Goal: Task Accomplishment & Management: Use online tool/utility

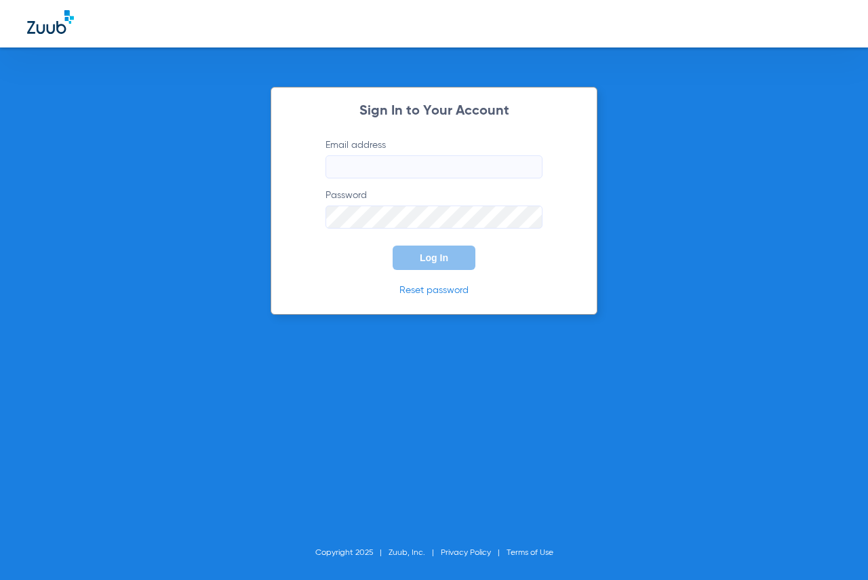
type input "[EMAIL_ADDRESS][DOMAIN_NAME]"
drag, startPoint x: 410, startPoint y: 265, endPoint x: 412, endPoint y: 258, distance: 7.9
click at [410, 265] on button "Log In" at bounding box center [434, 258] width 83 height 24
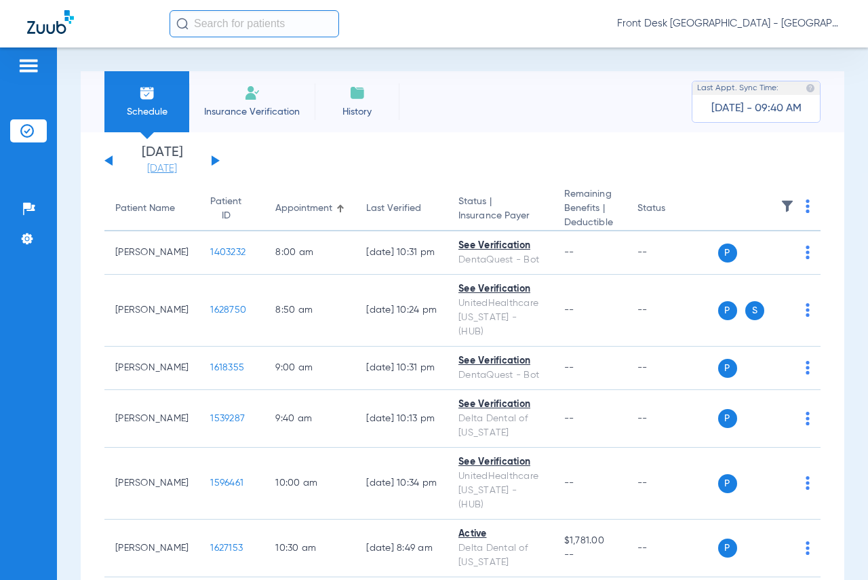
click at [167, 170] on link "[DATE]" at bounding box center [161, 169] width 81 height 14
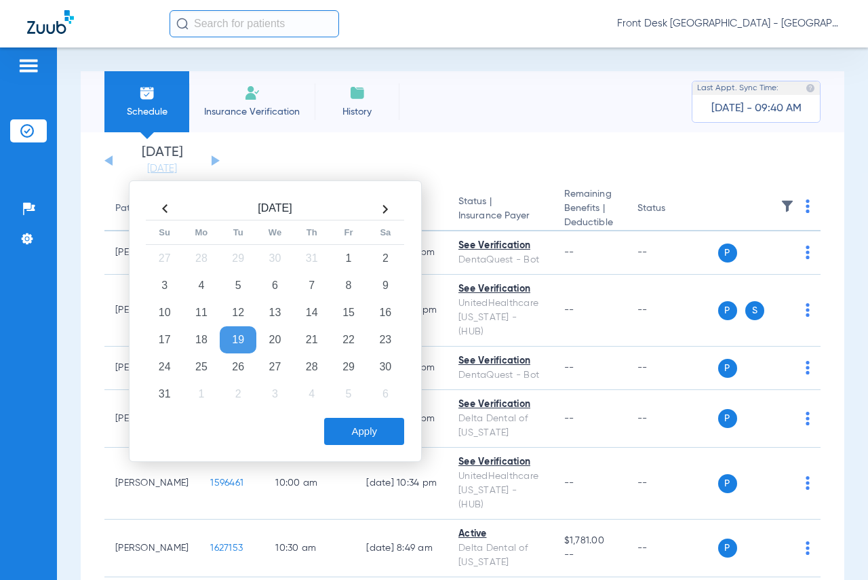
drag, startPoint x: 238, startPoint y: 364, endPoint x: 300, endPoint y: 418, distance: 82.3
click at [239, 366] on td "26" at bounding box center [238, 366] width 37 height 27
click at [371, 433] on button "Apply" at bounding box center [364, 431] width 80 height 27
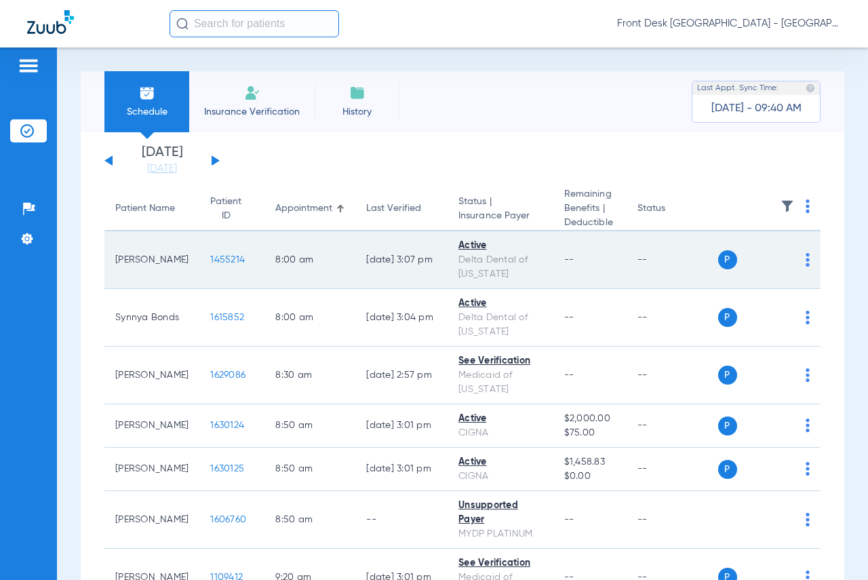
scroll to position [68, 0]
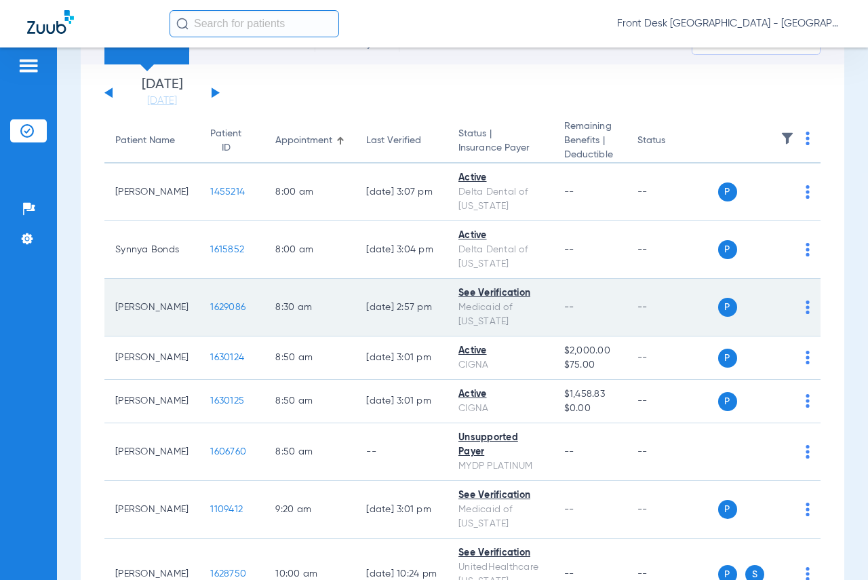
click at [199, 298] on td "1629086" at bounding box center [231, 308] width 65 height 58
click at [210, 305] on span "1629086" at bounding box center [227, 307] width 35 height 9
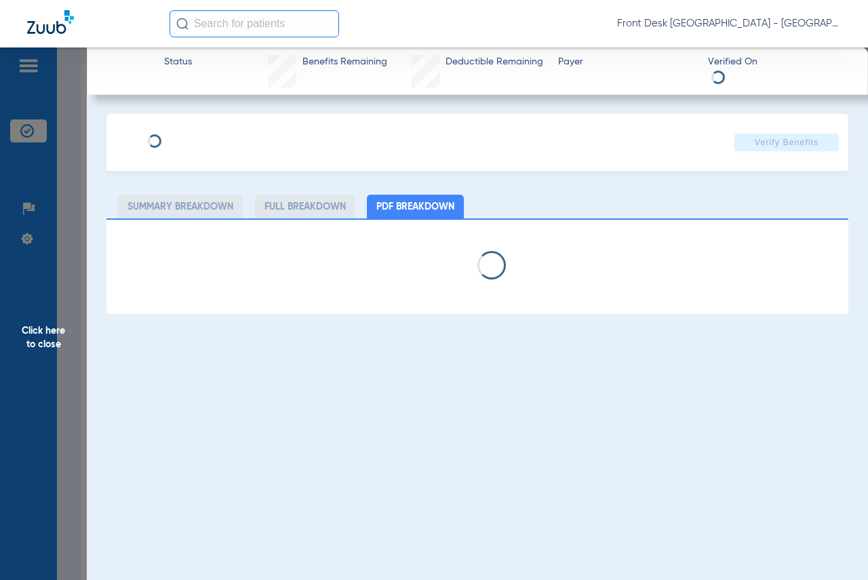
select select "page-width"
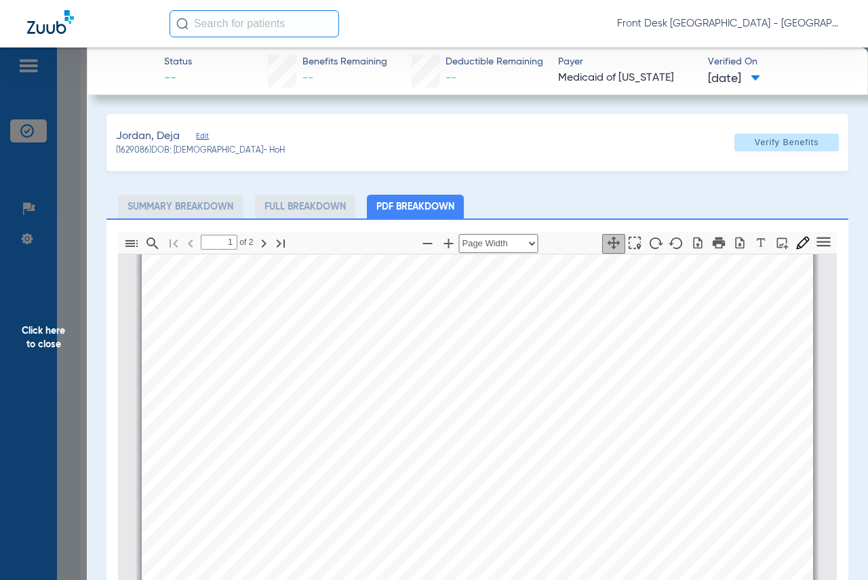
type input "2"
click at [559, 376] on div "No Records Found ! Diagnosis Code Sequence Created Date Transaction Date Start …" at bounding box center [478, 464] width 672 height 949
click at [52, 331] on span "Click here to close" at bounding box center [43, 337] width 87 height 580
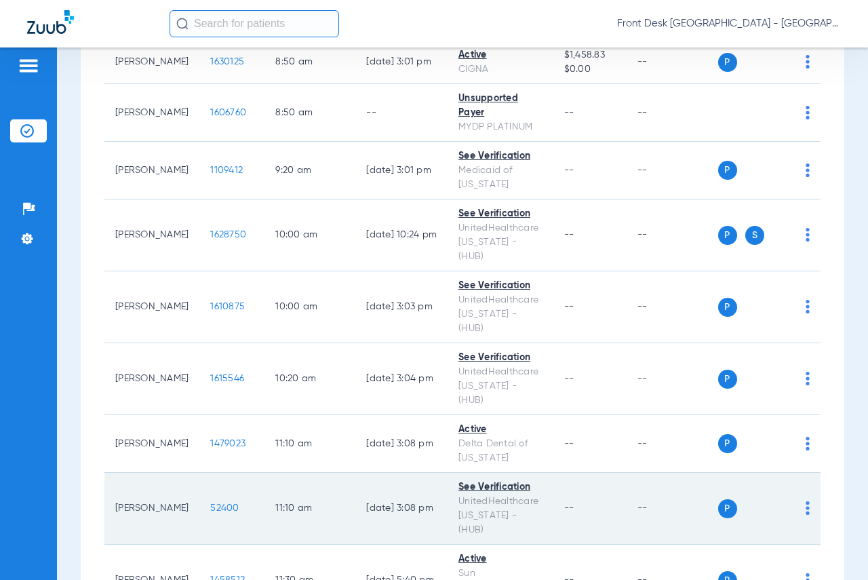
scroll to position [475, 0]
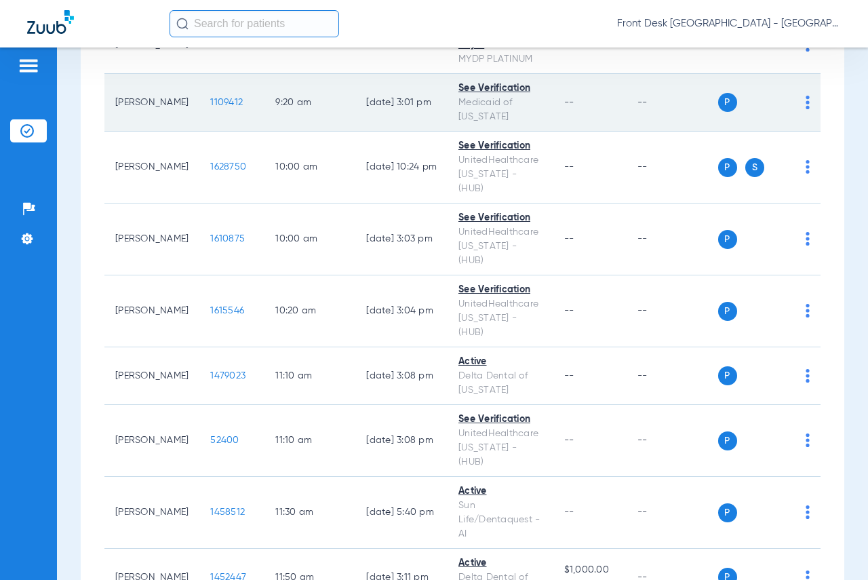
click at [210, 104] on span "1109412" at bounding box center [226, 102] width 33 height 9
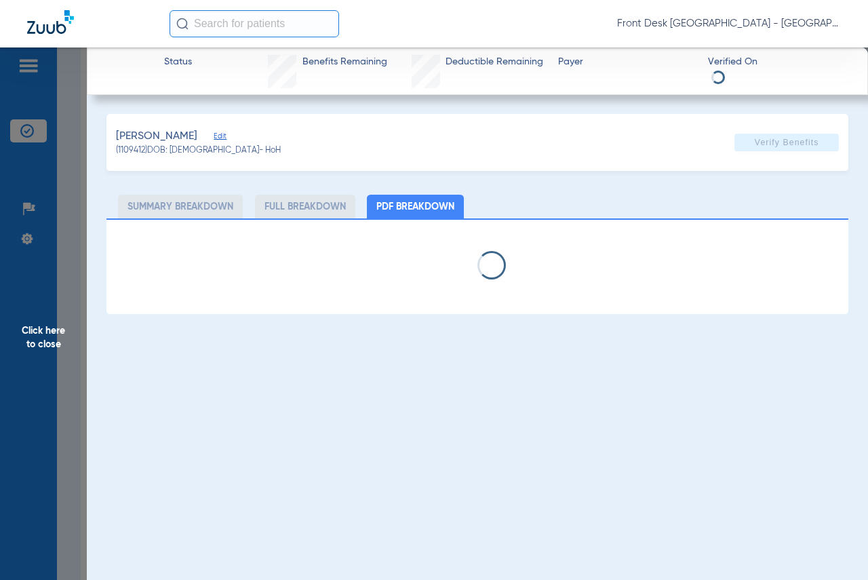
select select "page-width"
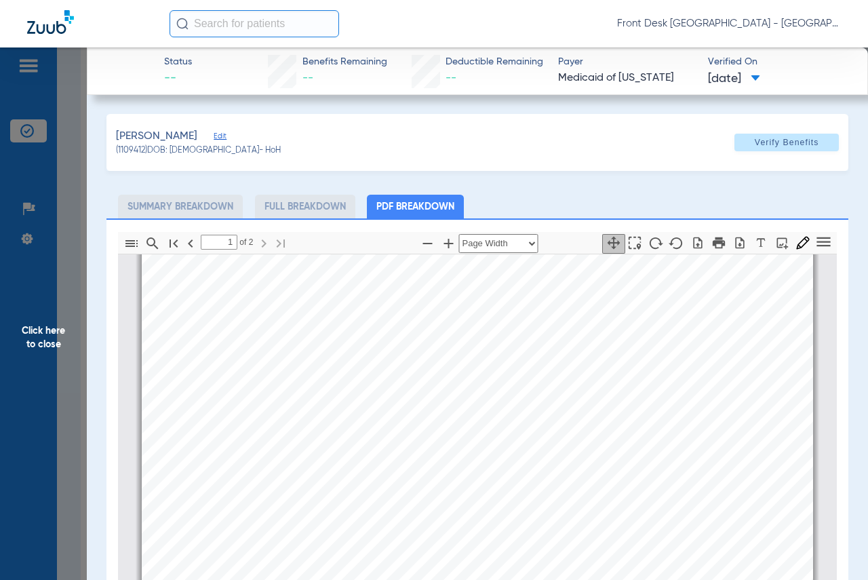
type input "2"
click at [48, 336] on span "Click here to close" at bounding box center [43, 337] width 87 height 580
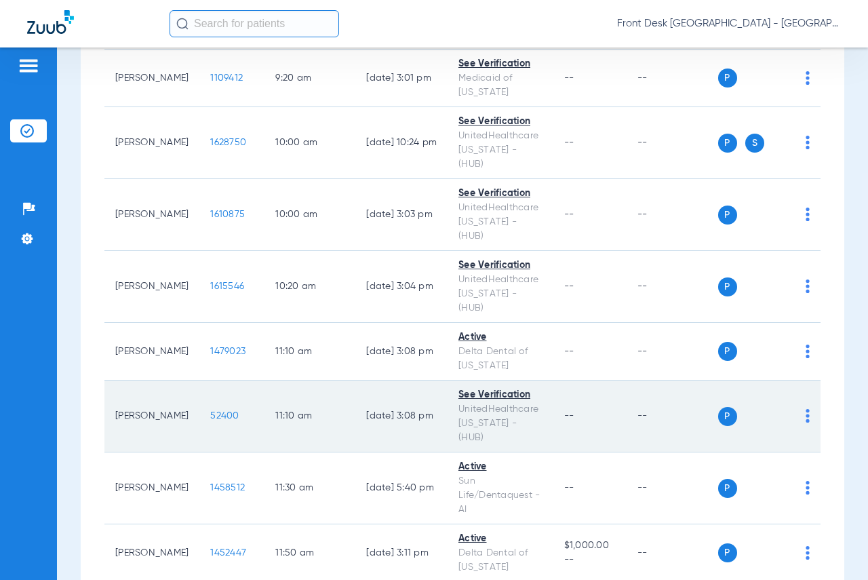
scroll to position [543, 0]
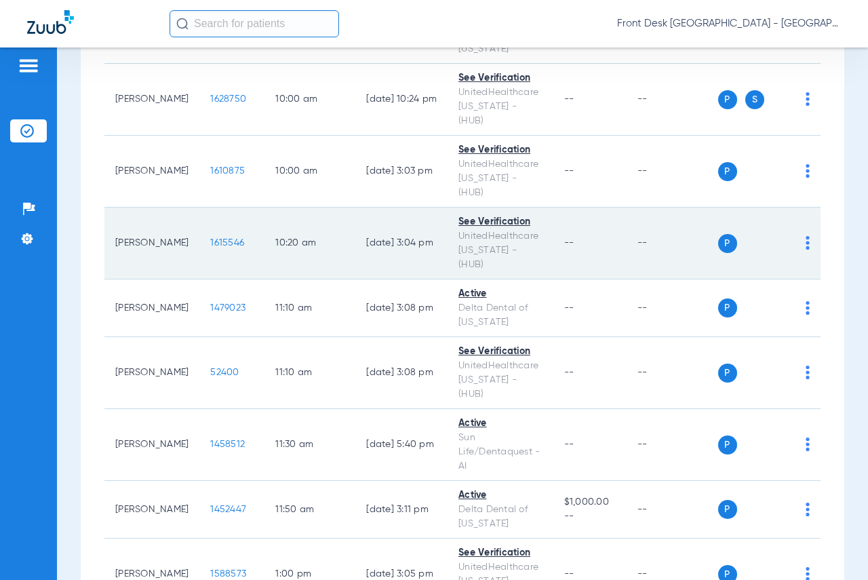
click at [210, 238] on span "1615546" at bounding box center [227, 242] width 34 height 9
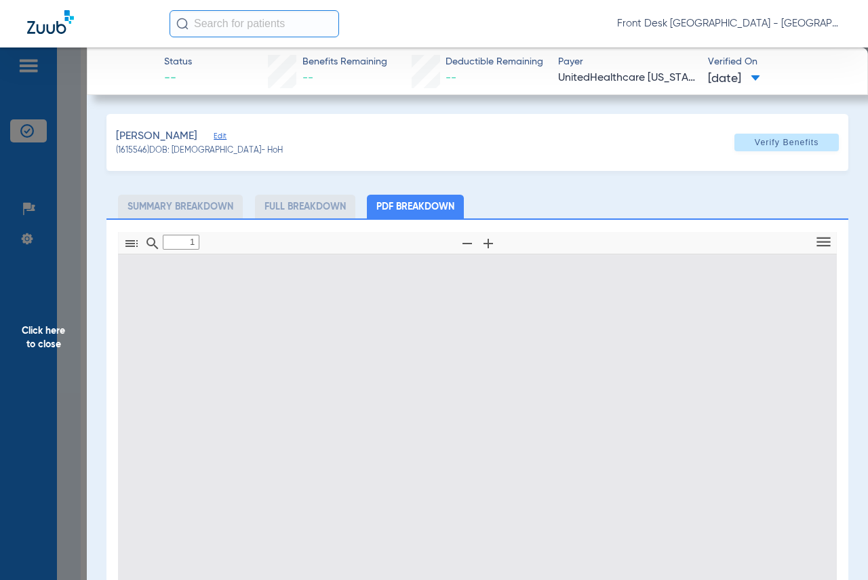
type input "0"
select select "page-width"
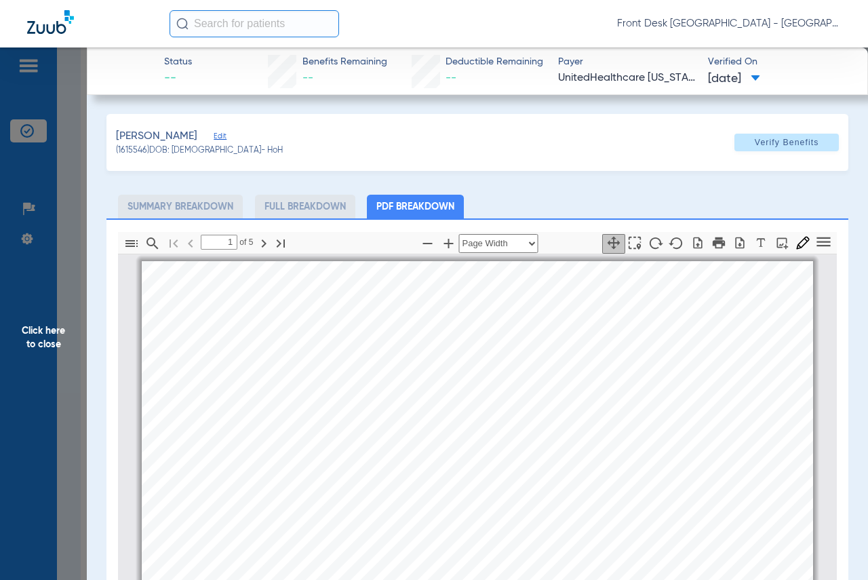
scroll to position [7, 0]
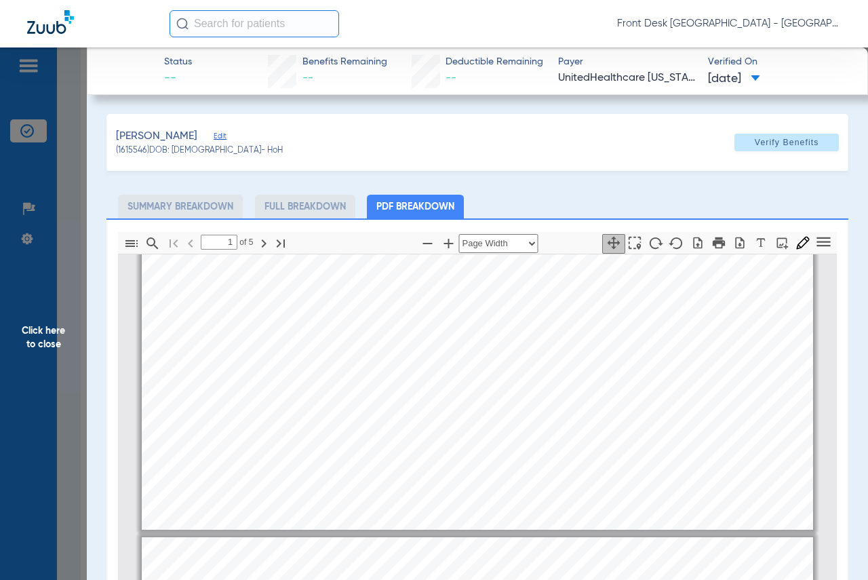
type input "2"
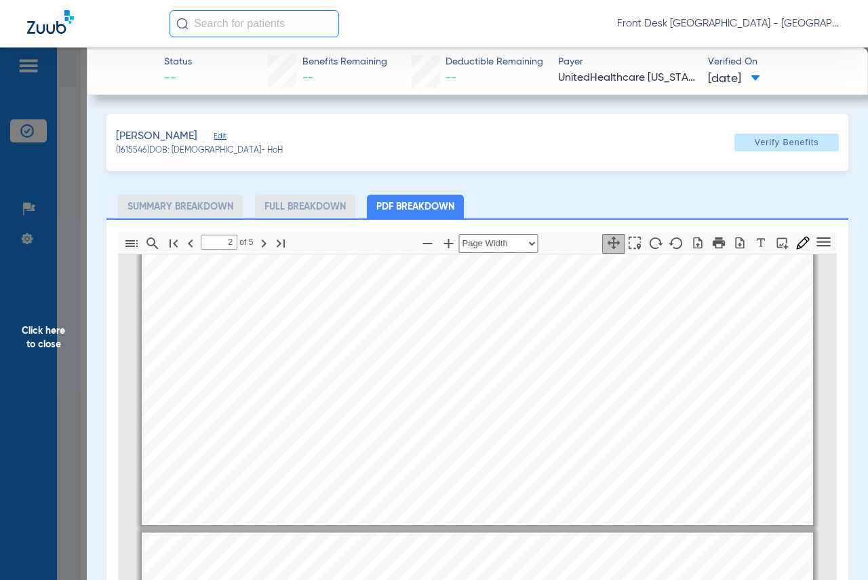
click at [37, 326] on span "Click here to close" at bounding box center [43, 337] width 87 height 580
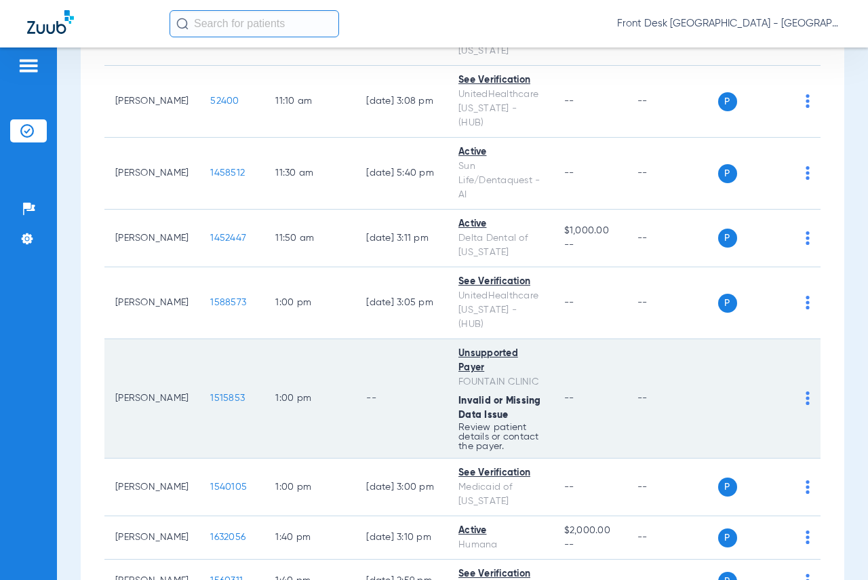
scroll to position [882, 0]
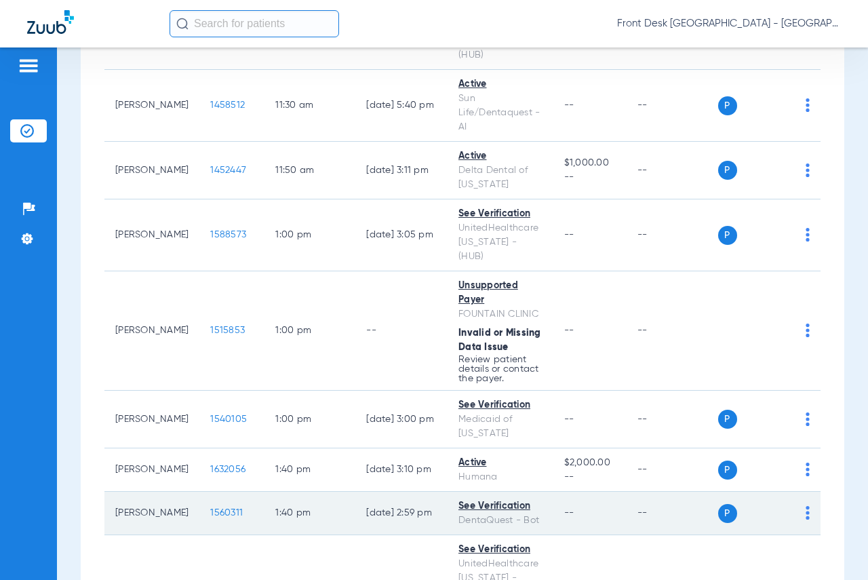
click at [210, 508] on span "1560311" at bounding box center [226, 512] width 33 height 9
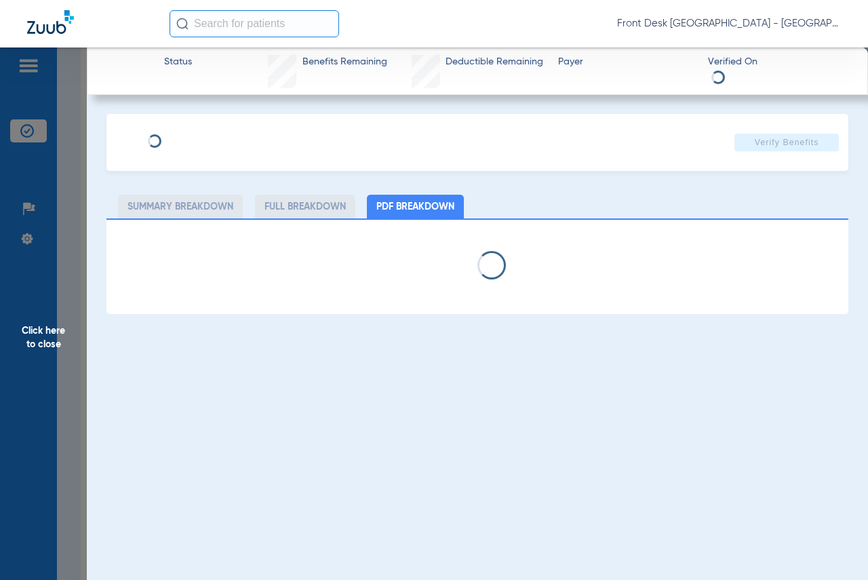
select select "page-width"
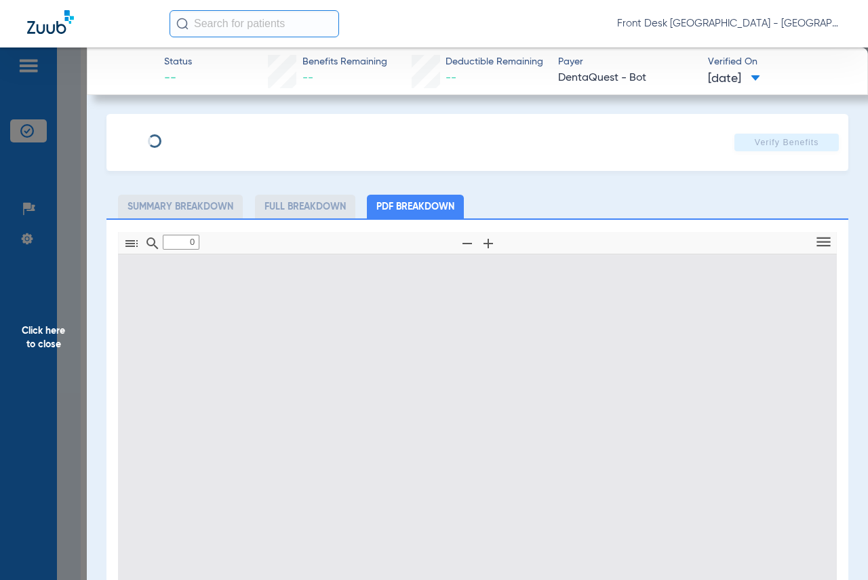
type input "1"
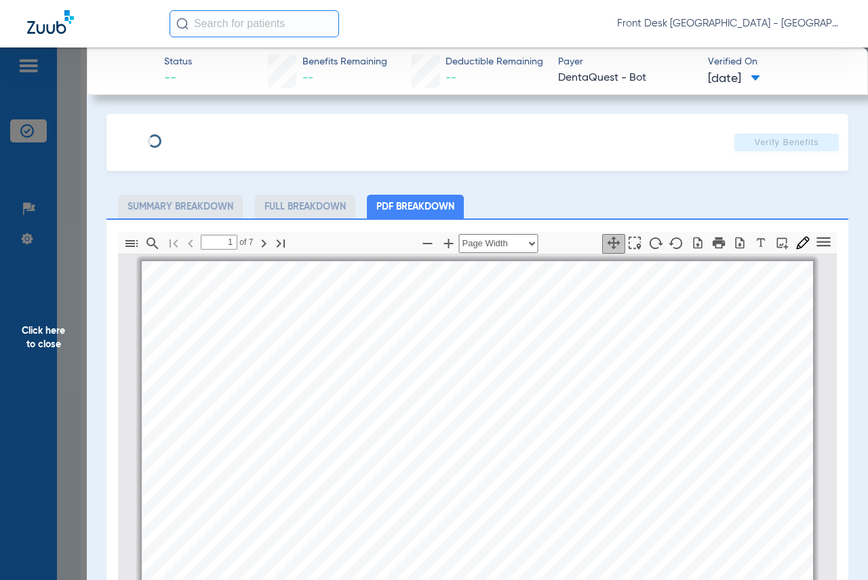
scroll to position [7, 0]
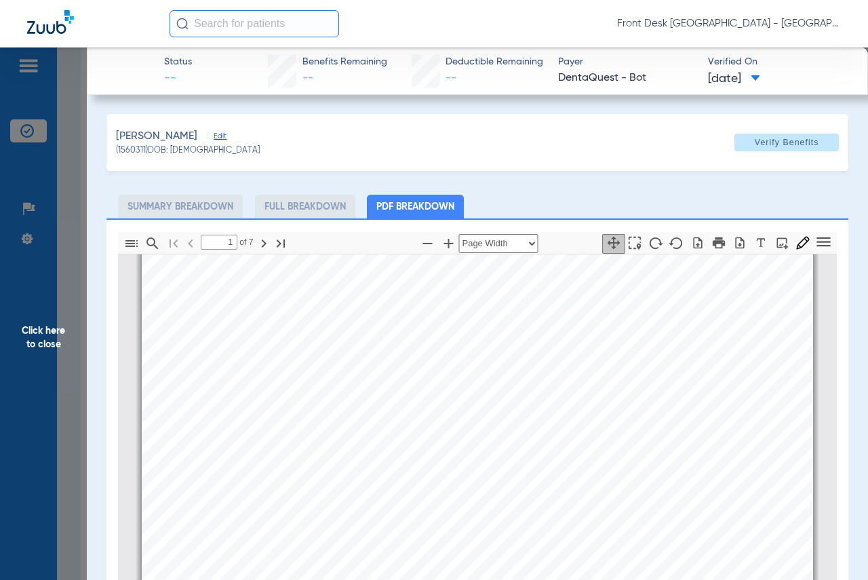
click at [42, 328] on span "Click here to close" at bounding box center [43, 337] width 87 height 580
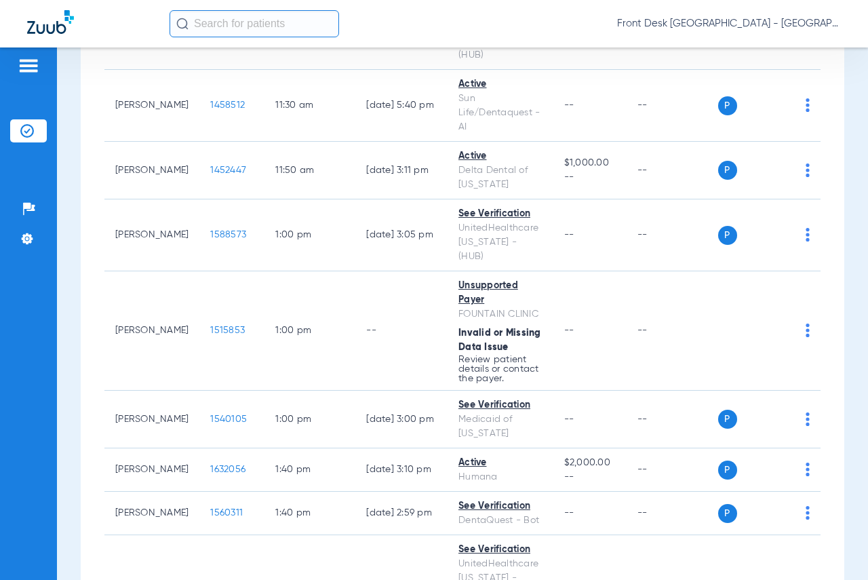
click at [842, 178] on div "Schedule Insurance Verification History Last Appt. Sync Time: [DATE] - 09:40 AM…" at bounding box center [462, 313] width 811 height 532
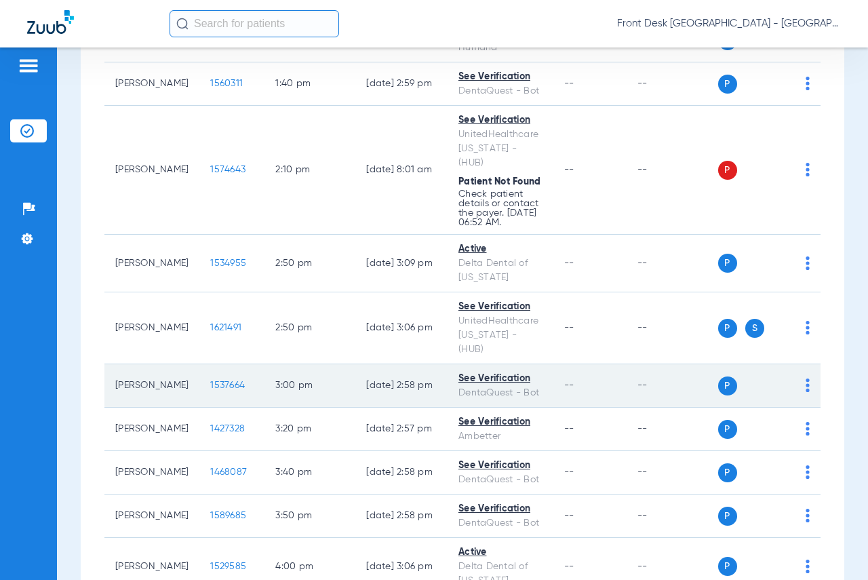
scroll to position [1323, 0]
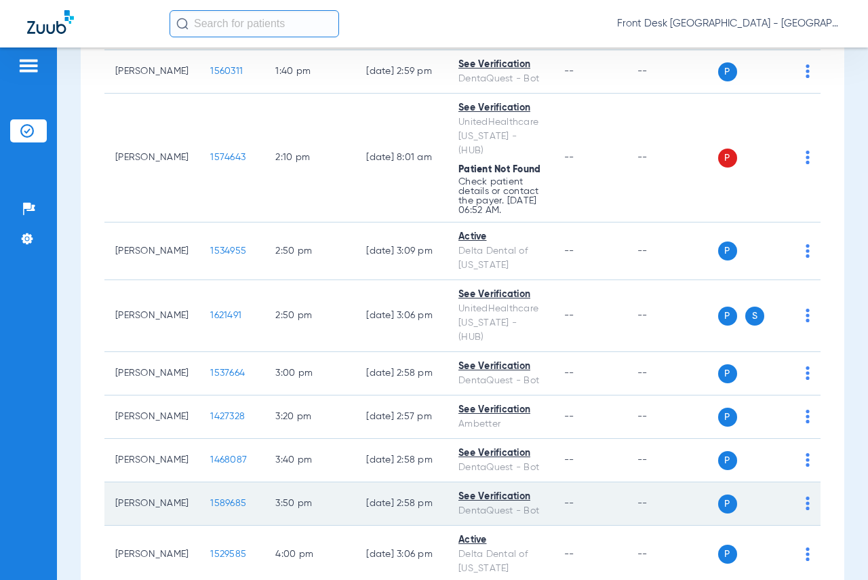
click at [210, 499] on span "1589685" at bounding box center [228, 503] width 36 height 9
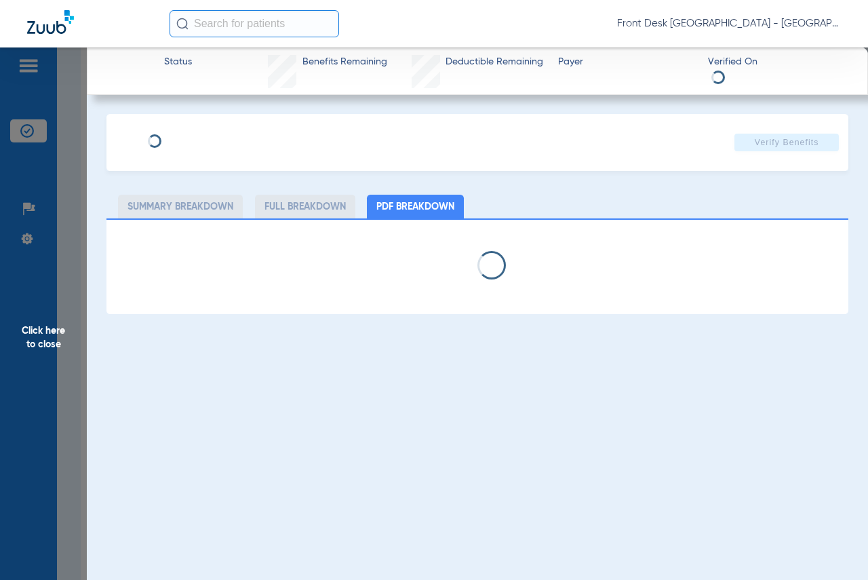
select select "page-width"
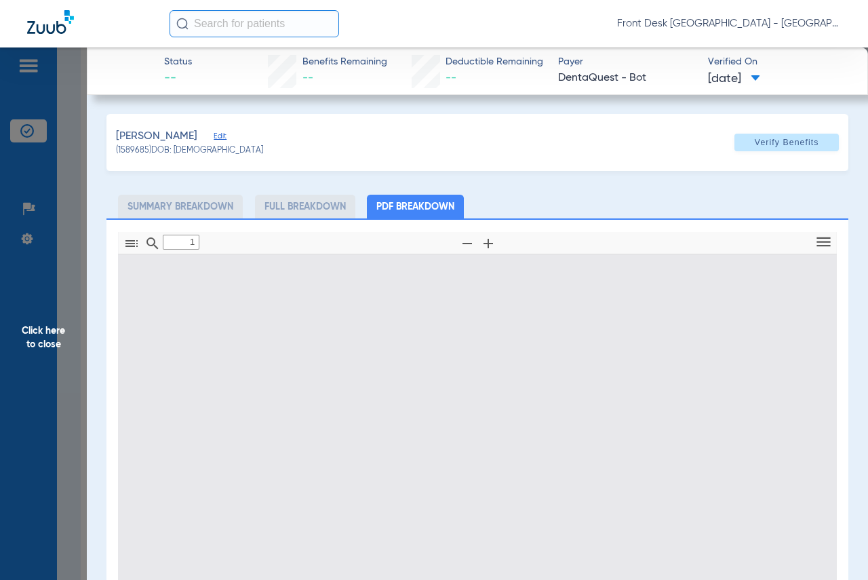
scroll to position [7, 0]
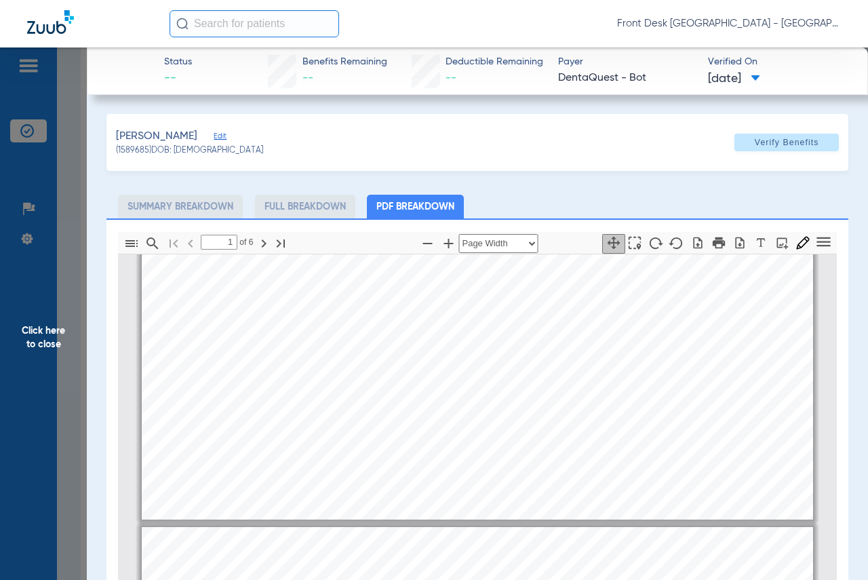
type input "2"
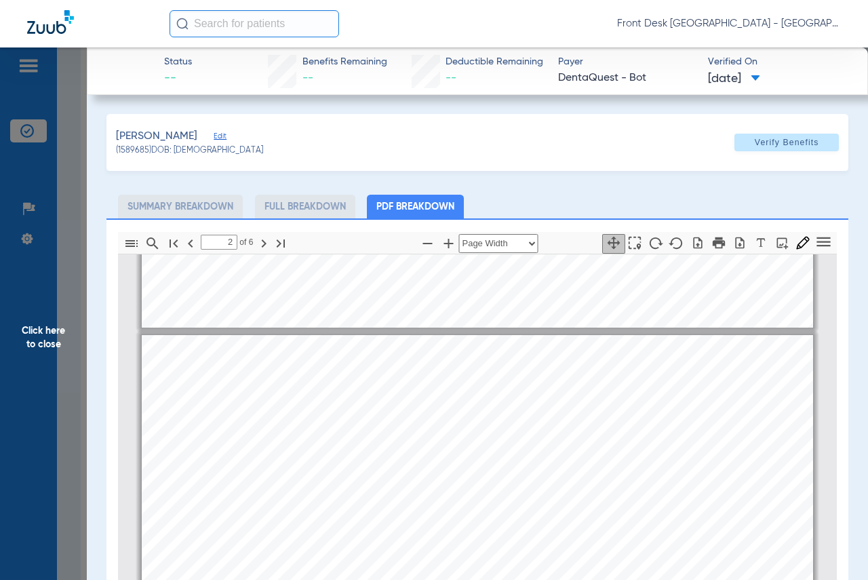
scroll to position [414, 0]
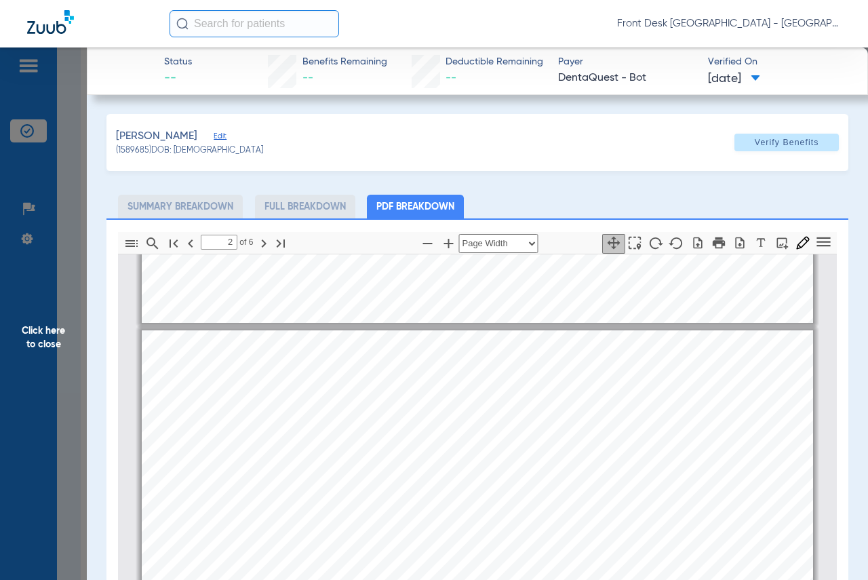
click at [743, 204] on ul "Summary Breakdown Full Breakdown PDF Breakdown" at bounding box center [477, 207] width 742 height 24
click at [32, 331] on span "Click here to close" at bounding box center [43, 337] width 87 height 580
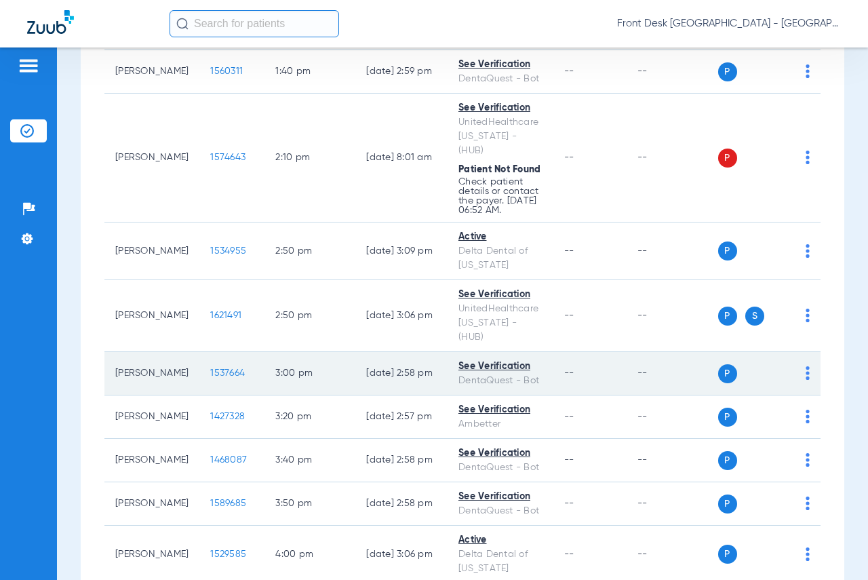
click at [210, 368] on span "1537664" at bounding box center [227, 372] width 35 height 9
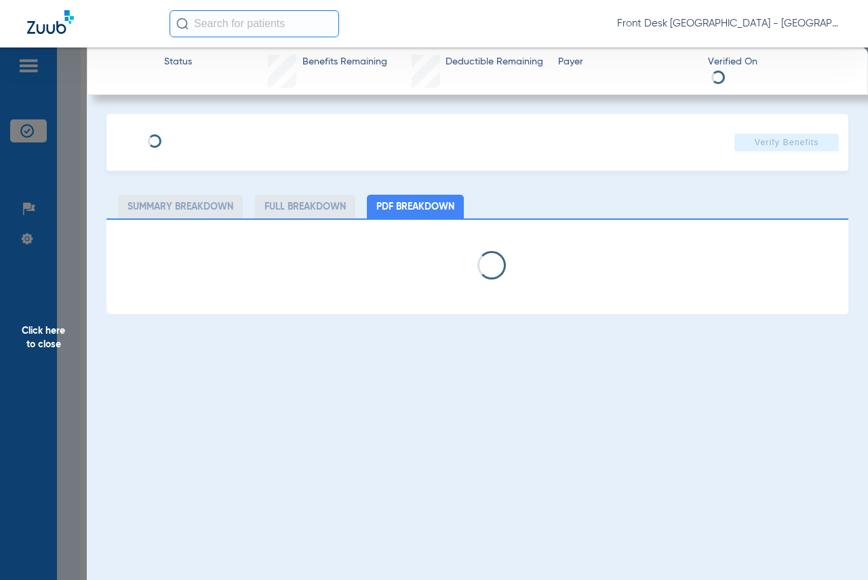
select select "page-width"
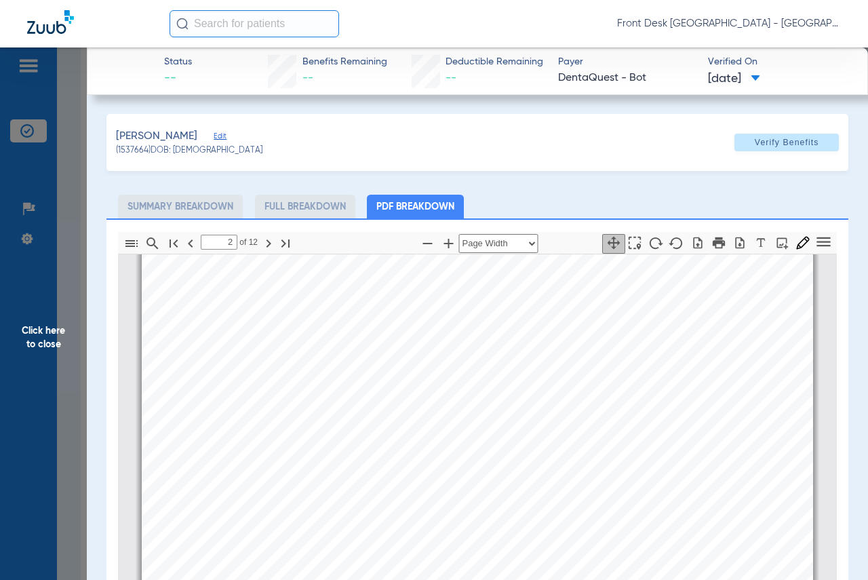
scroll to position [210, 0]
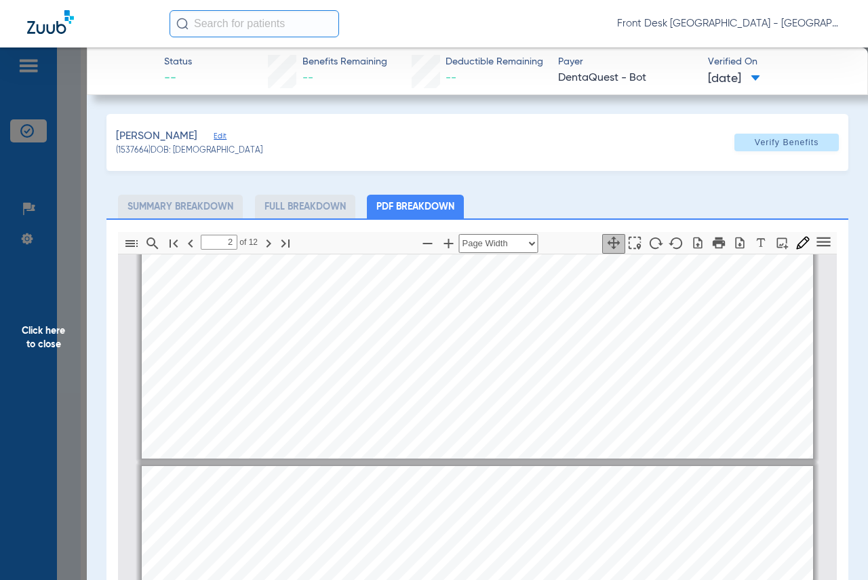
type input "1"
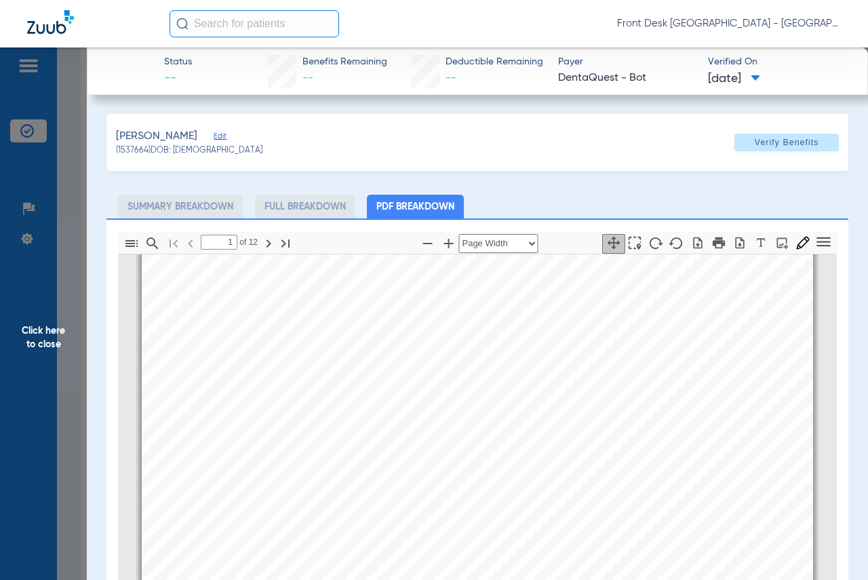
drag, startPoint x: 58, startPoint y: 332, endPoint x: 90, endPoint y: 328, distance: 32.1
click at [58, 332] on span "Click here to close" at bounding box center [43, 337] width 87 height 580
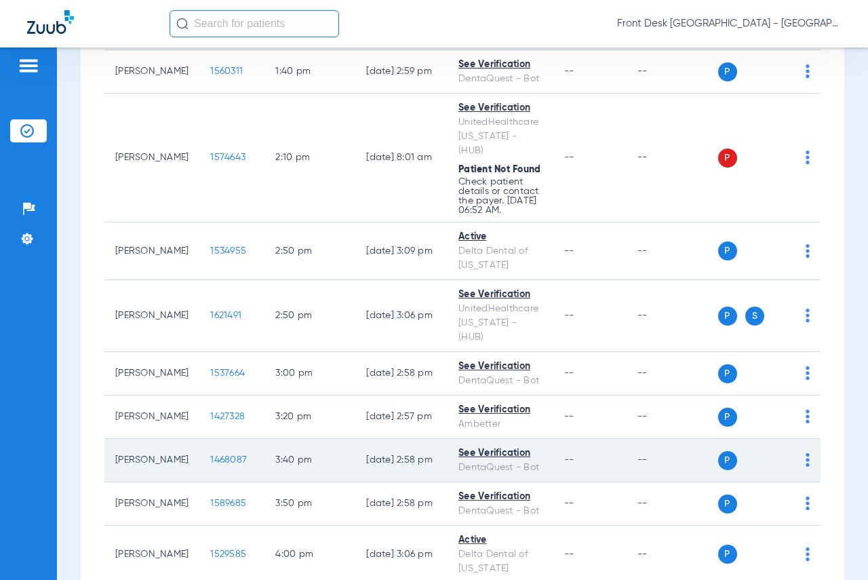
click at [210, 455] on span "1468087" at bounding box center [228, 459] width 37 height 9
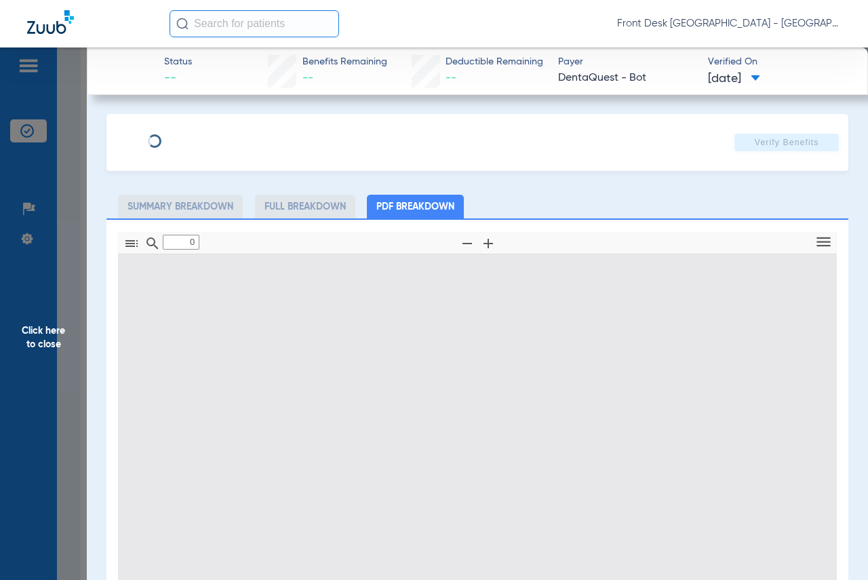
type input "1"
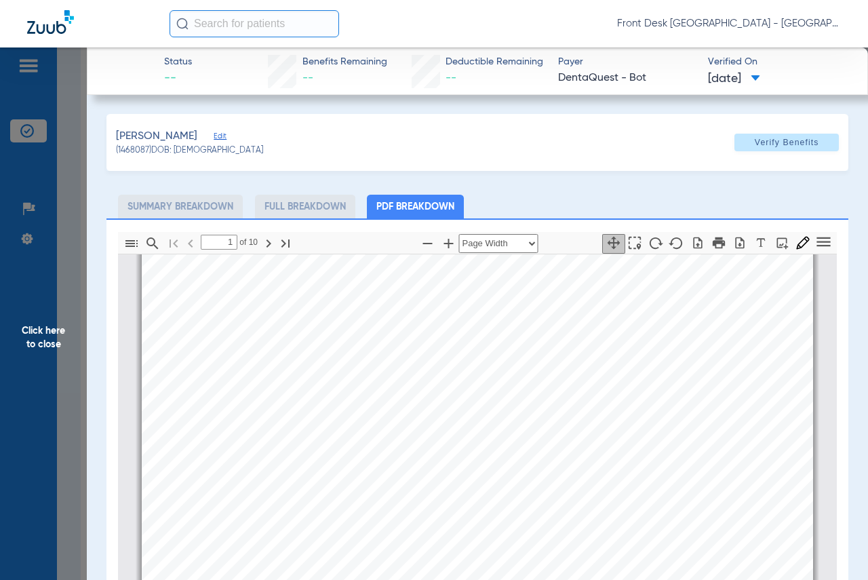
click at [45, 334] on span "Click here to close" at bounding box center [43, 337] width 87 height 580
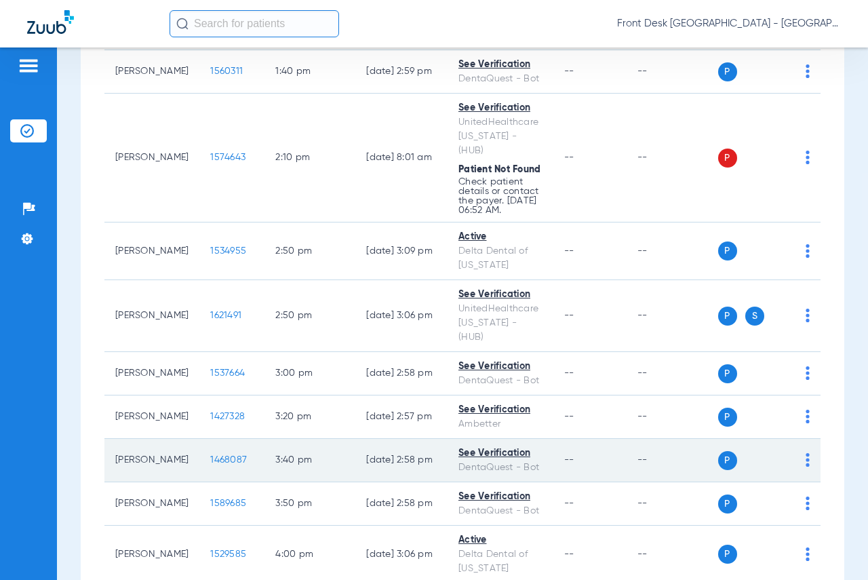
click at [210, 455] on span "1468087" at bounding box center [228, 459] width 37 height 9
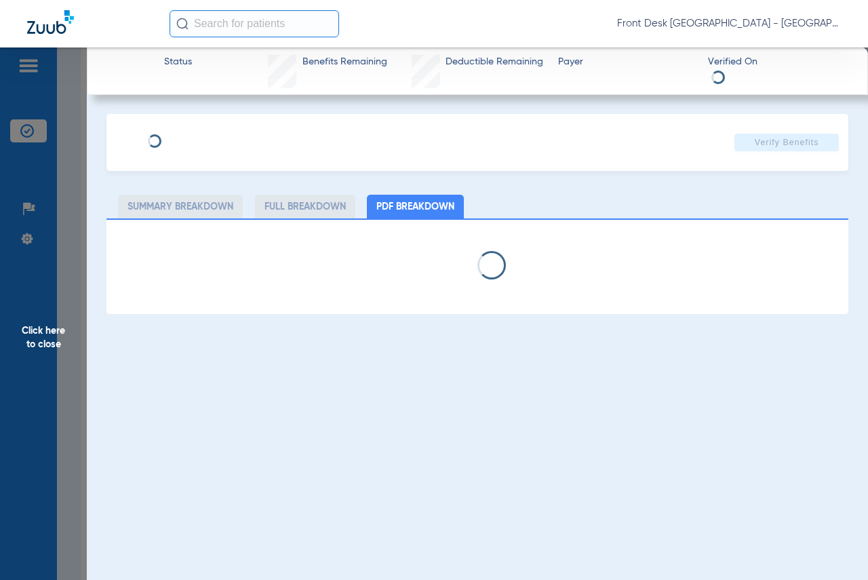
select select "page-width"
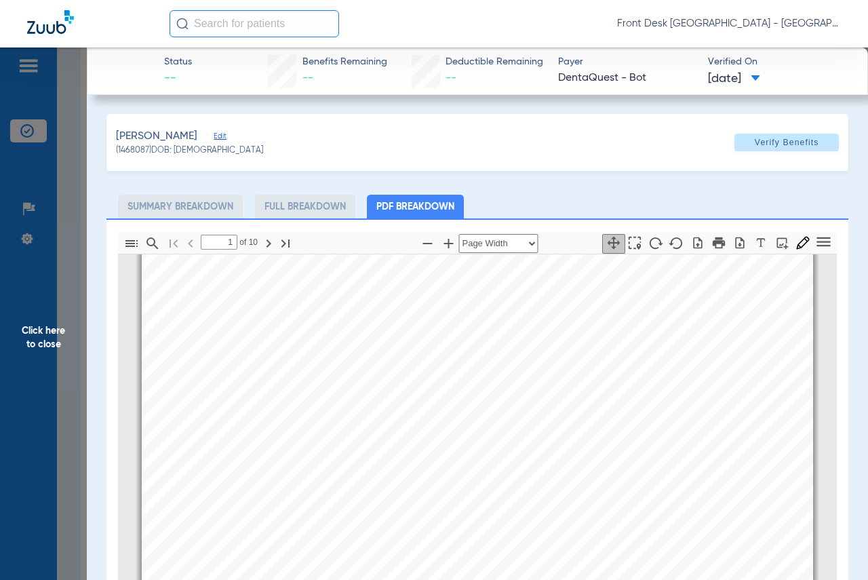
type input "2"
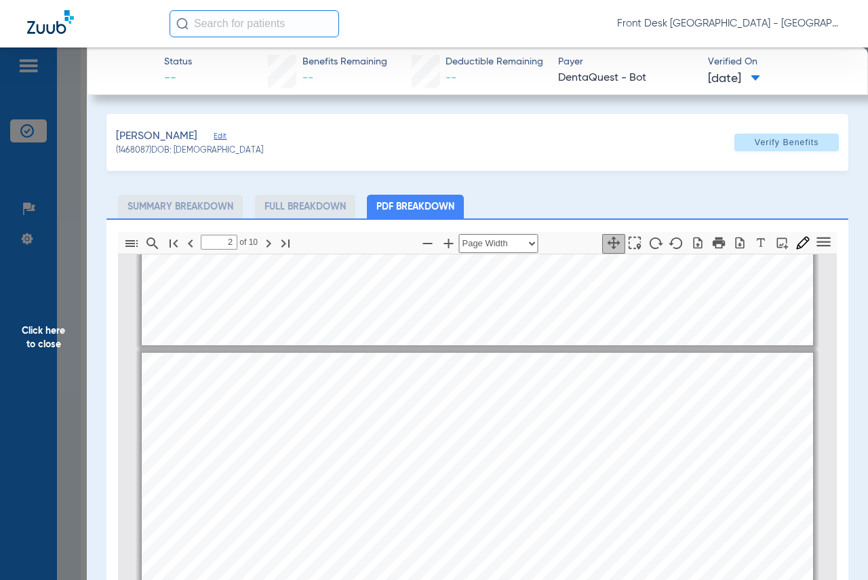
scroll to position [414, 0]
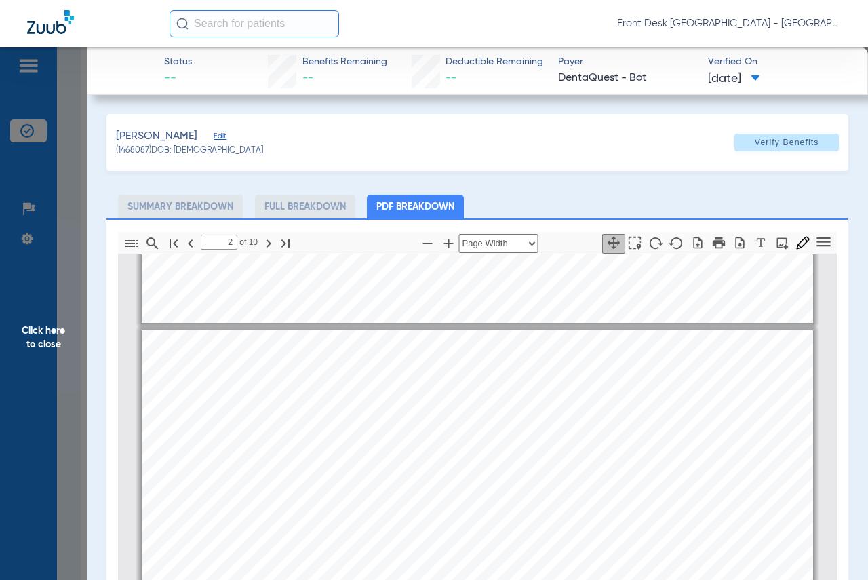
drag, startPoint x: 41, startPoint y: 336, endPoint x: 255, endPoint y: 321, distance: 214.2
click at [41, 336] on span "Click here to close" at bounding box center [43, 337] width 87 height 580
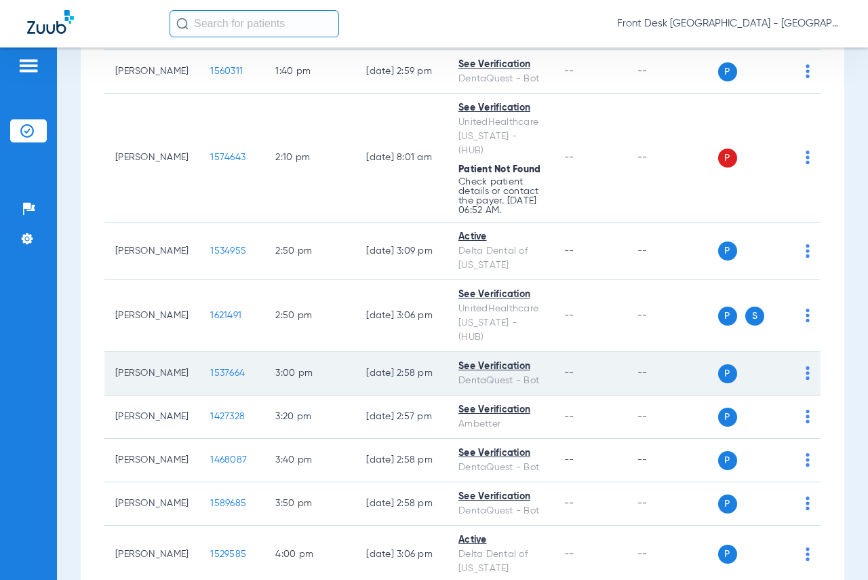
click at [210, 368] on span "1537664" at bounding box center [227, 372] width 35 height 9
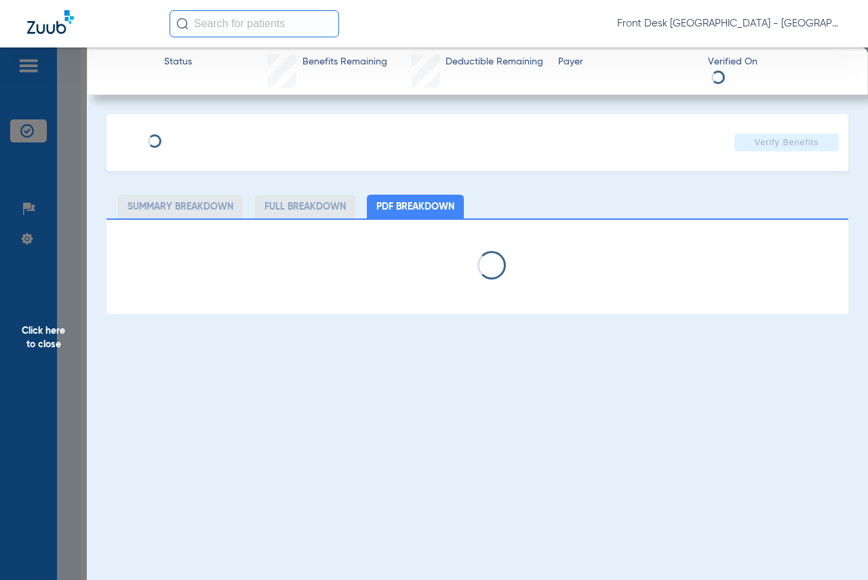
select select "page-width"
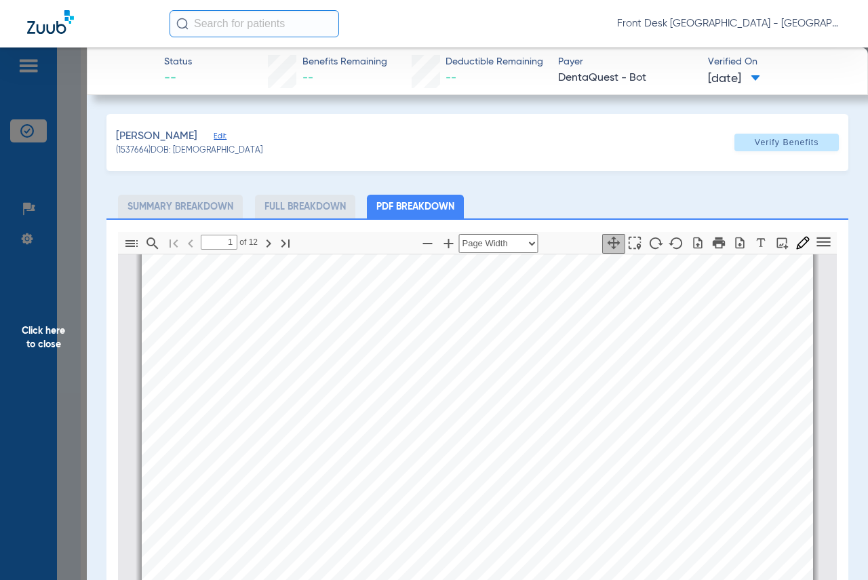
scroll to position [142, 0]
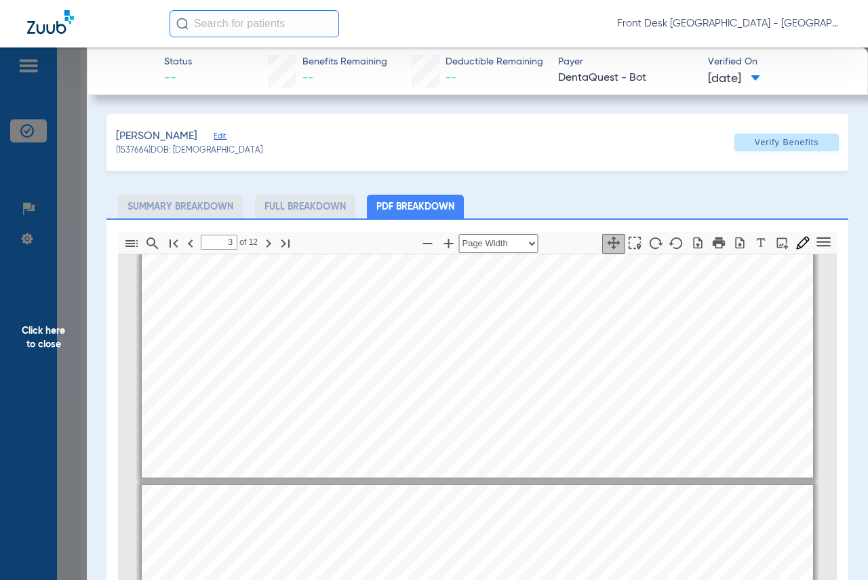
type input "2"
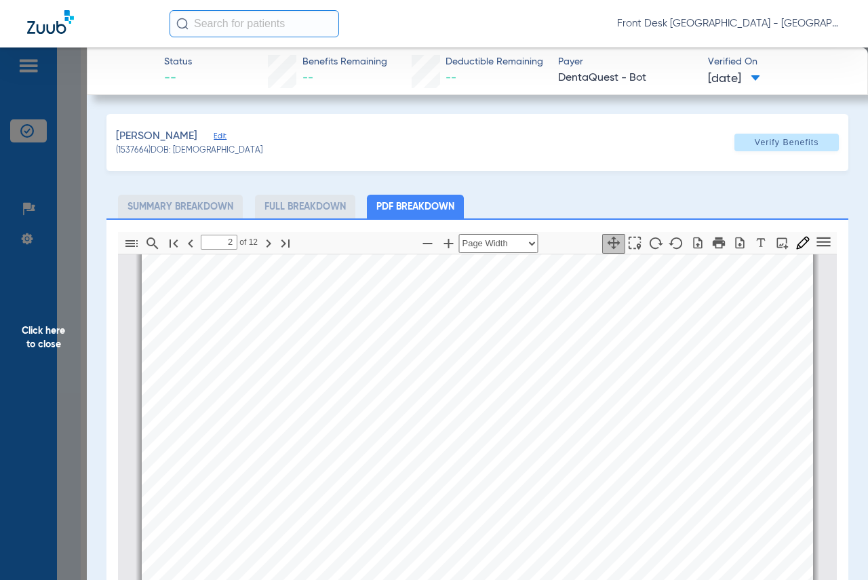
scroll to position [549, 0]
click at [46, 329] on span "Click here to close" at bounding box center [43, 337] width 87 height 580
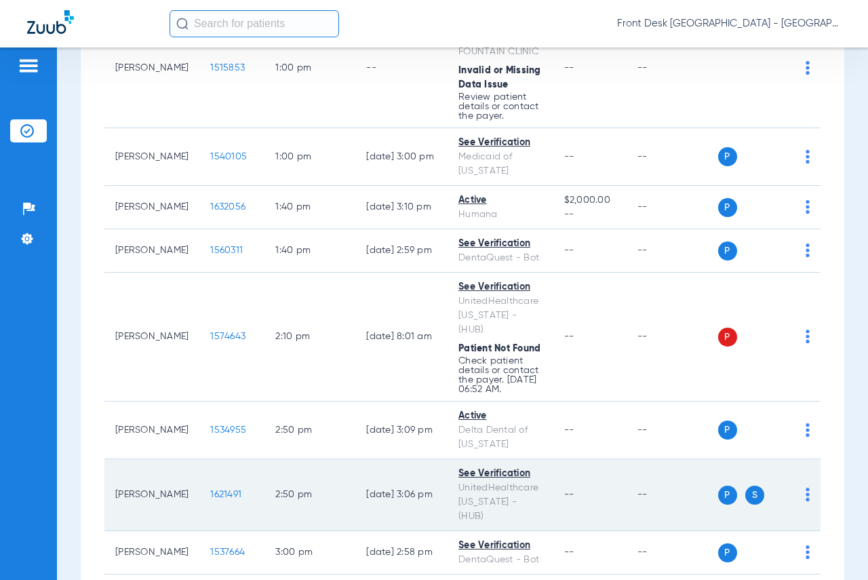
scroll to position [1120, 0]
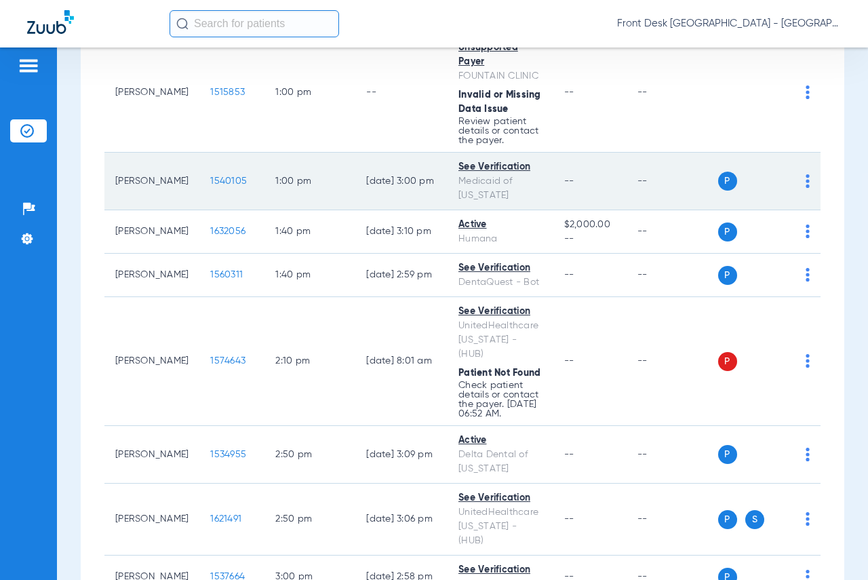
click at [210, 176] on span "1540105" at bounding box center [228, 180] width 37 height 9
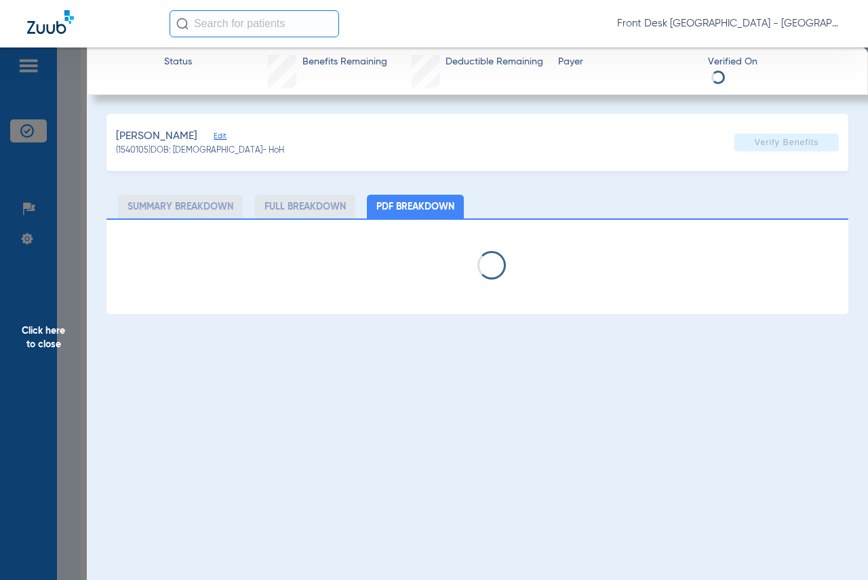
select select "page-width"
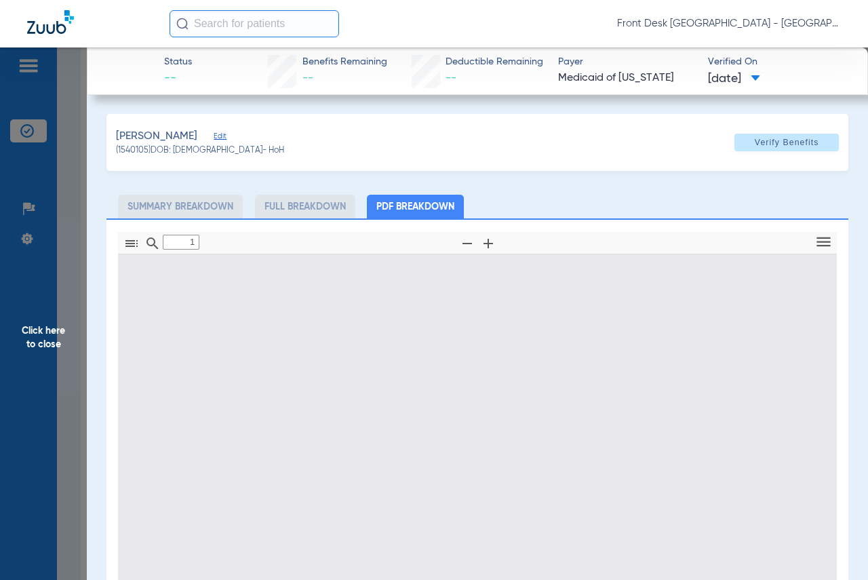
scroll to position [7, 0]
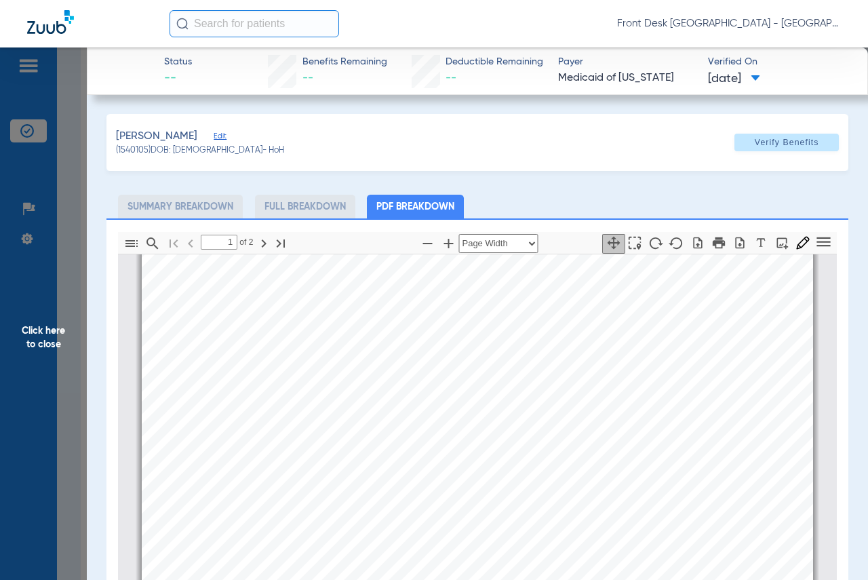
type input "2"
drag, startPoint x: 45, startPoint y: 328, endPoint x: 176, endPoint y: 303, distance: 133.2
click at [45, 328] on span "Click here to close" at bounding box center [43, 337] width 87 height 580
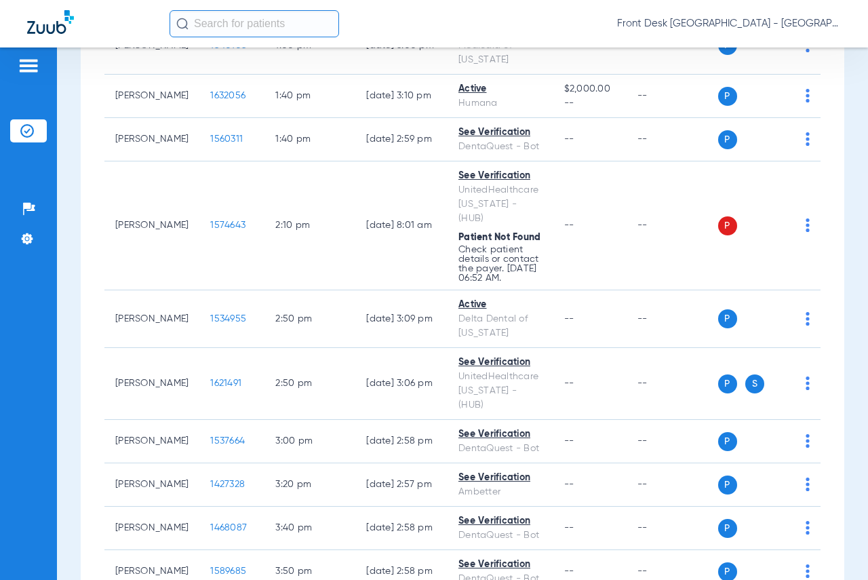
scroll to position [1188, 0]
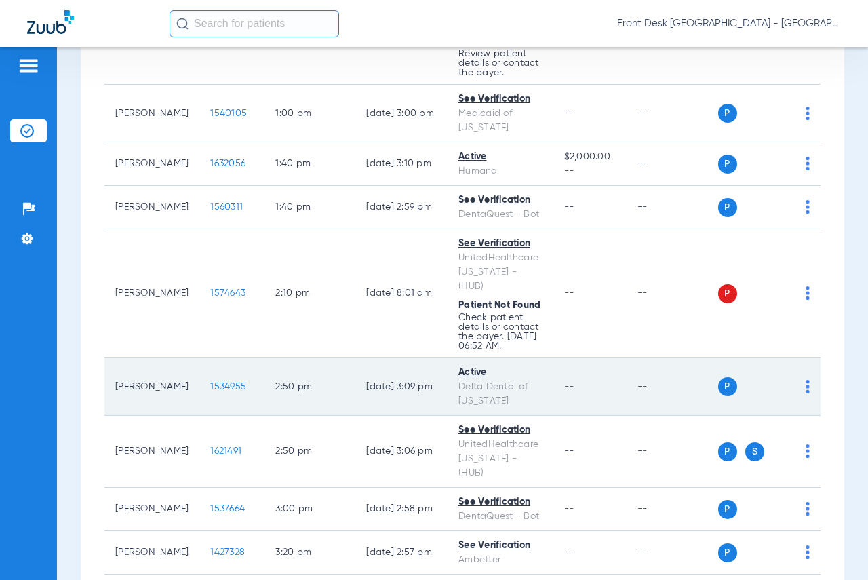
click at [210, 382] on span "1534955" at bounding box center [228, 386] width 36 height 9
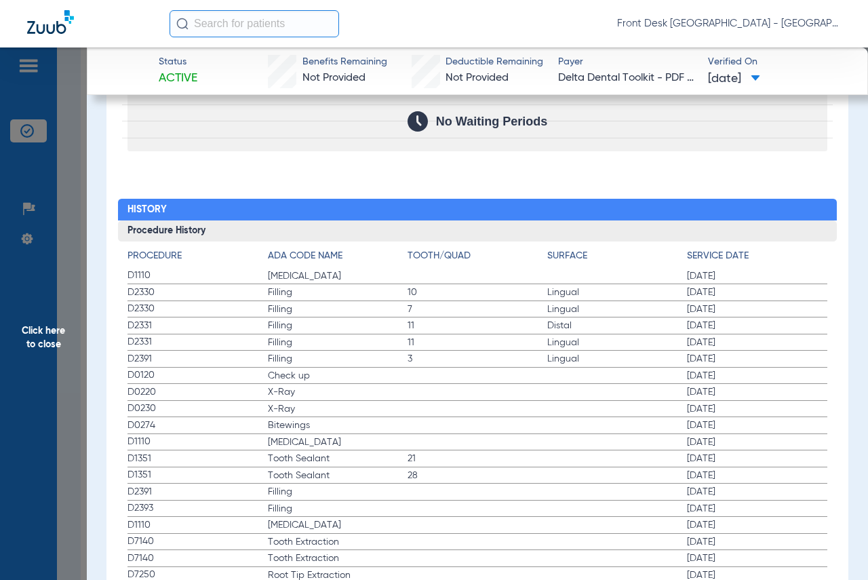
scroll to position [1424, 0]
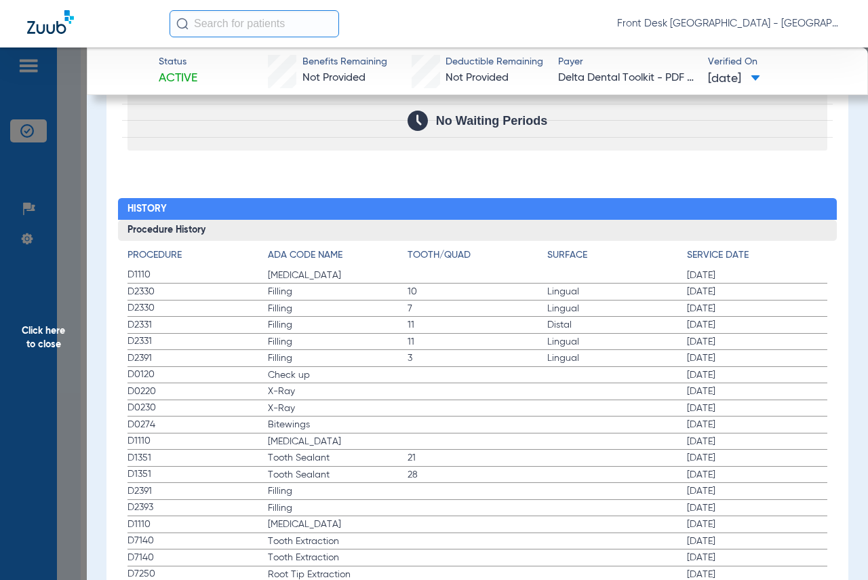
drag, startPoint x: 28, startPoint y: 331, endPoint x: 41, endPoint y: 331, distance: 13.6
click at [28, 331] on span "Click here to close" at bounding box center [43, 337] width 87 height 580
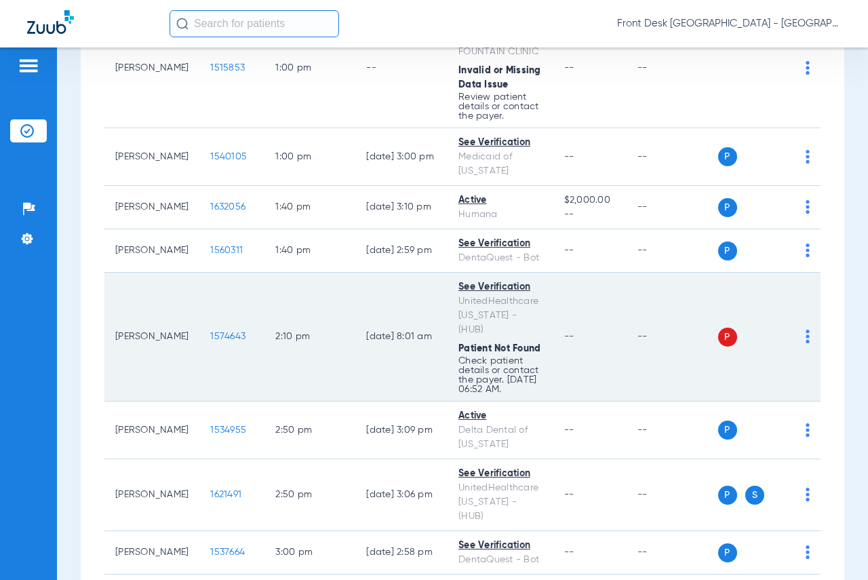
scroll to position [1120, 0]
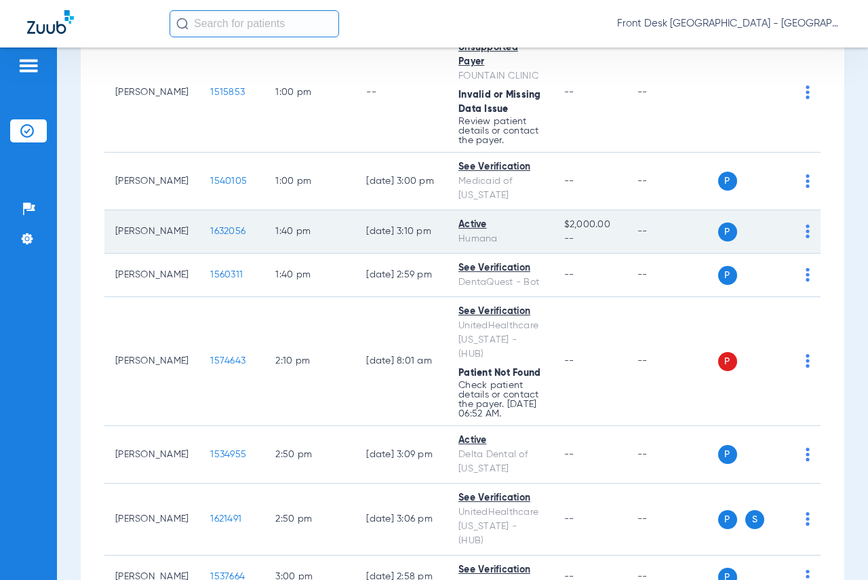
click at [210, 227] on span "1632056" at bounding box center [227, 231] width 35 height 9
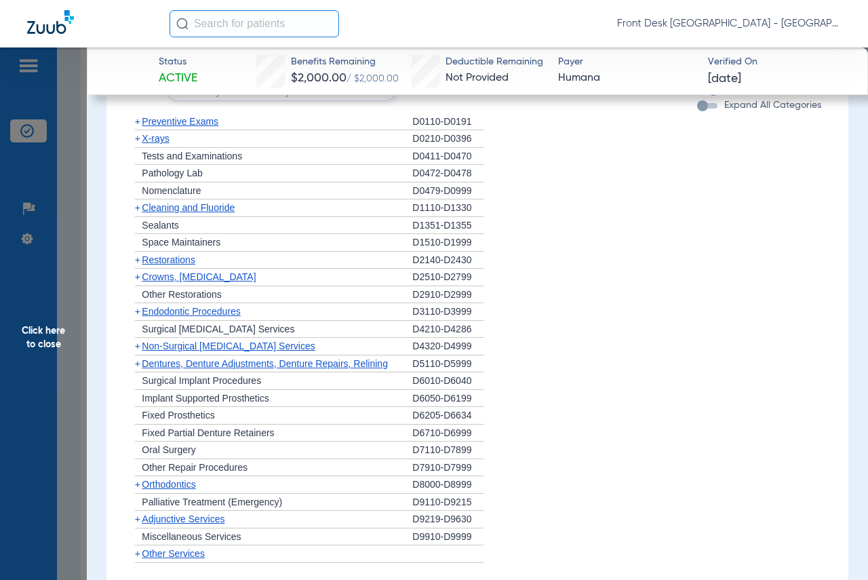
scroll to position [615, 0]
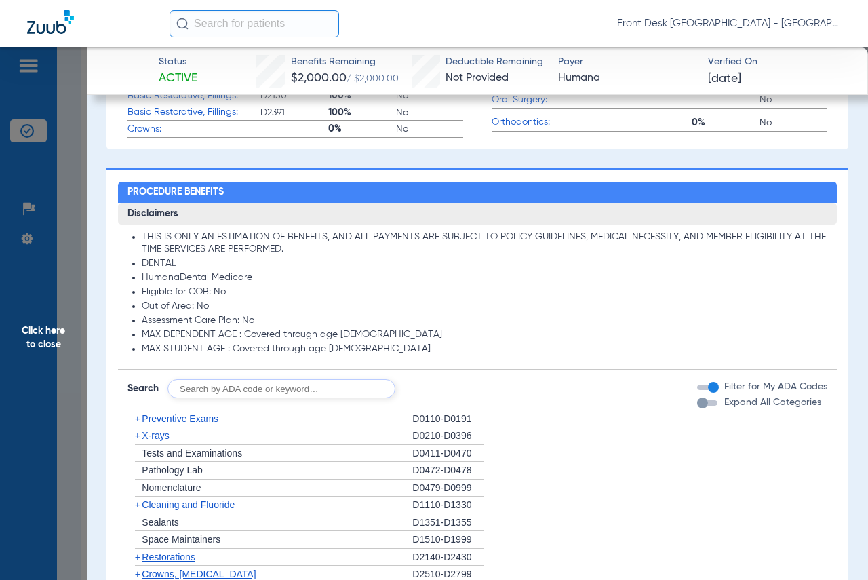
click at [847, 189] on app-member-insurance-verification-view "Status Active Benefits Remaining $2,000.00 / $2,000.00 Deductible Remaining Not…" at bounding box center [477, 368] width 781 height 1872
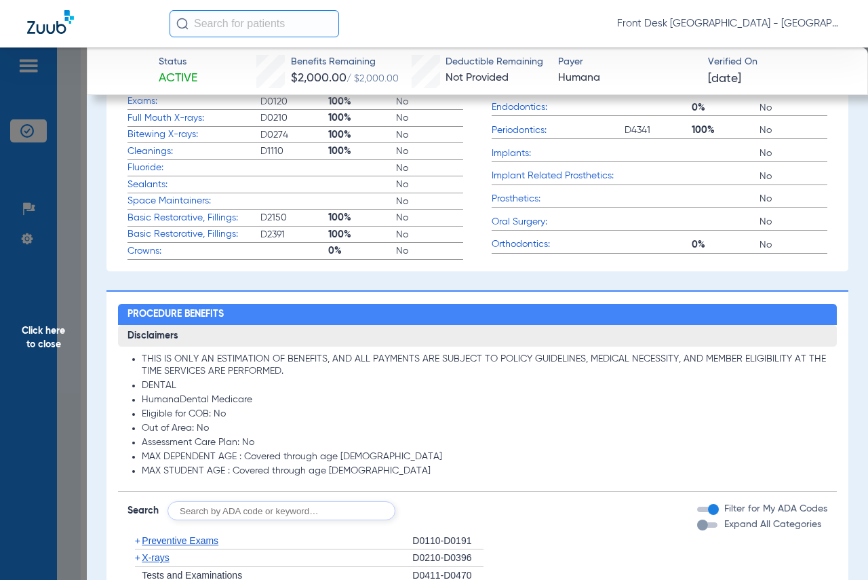
scroll to position [344, 0]
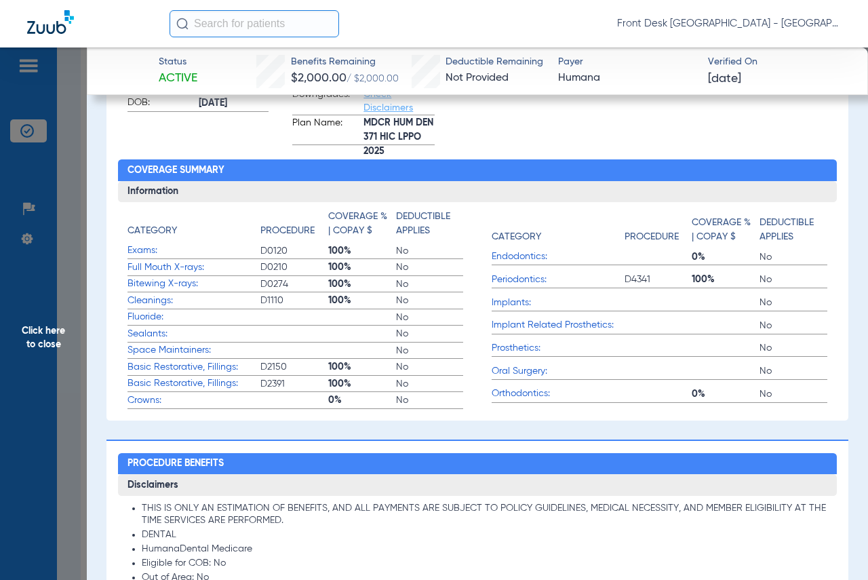
click at [39, 336] on span "Click here to close" at bounding box center [43, 337] width 87 height 580
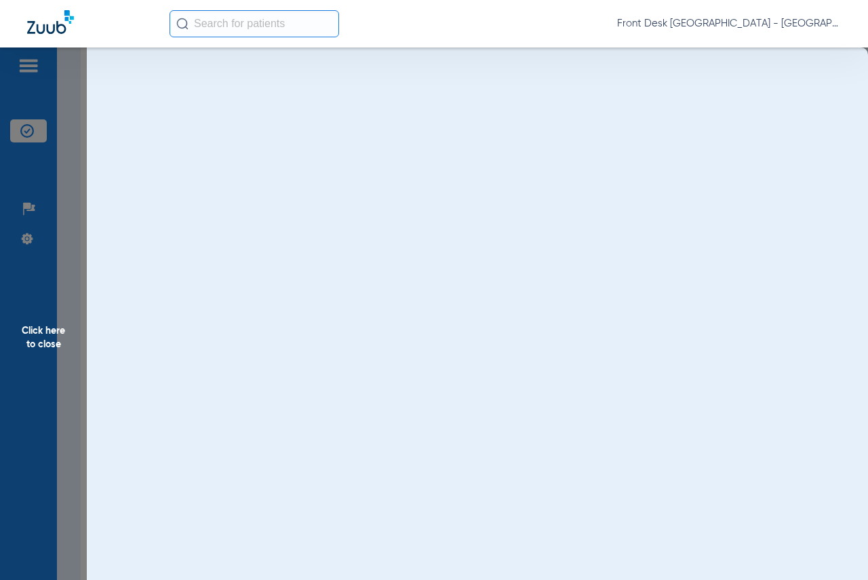
scroll to position [0, 0]
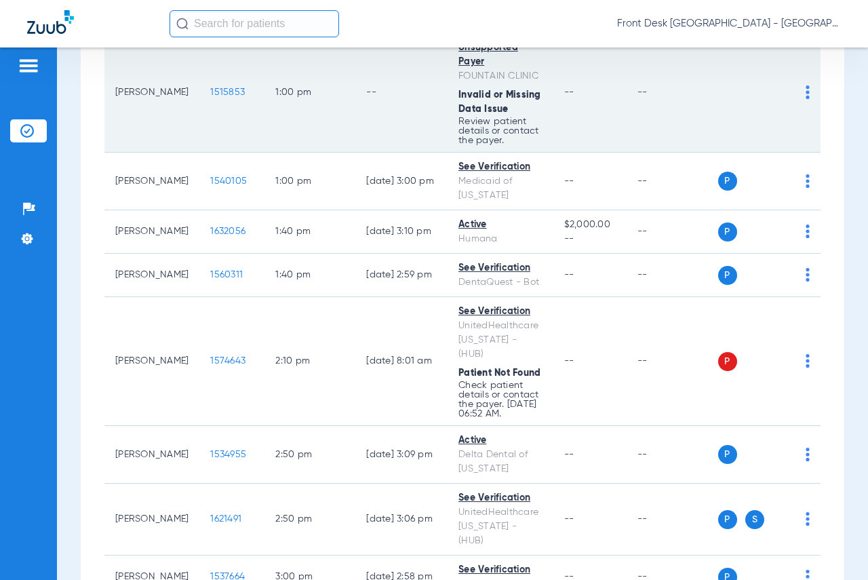
click at [750, 58] on td "P S" at bounding box center [769, 92] width 103 height 119
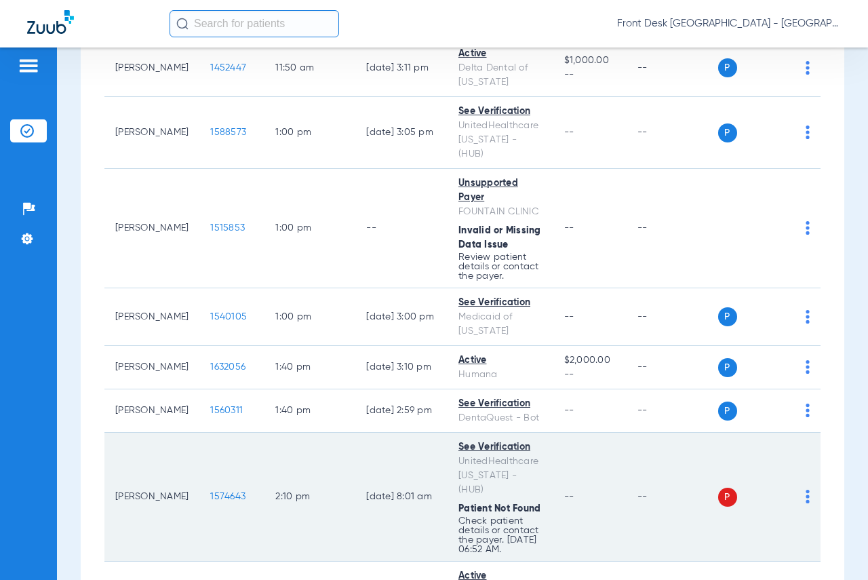
scroll to position [916, 0]
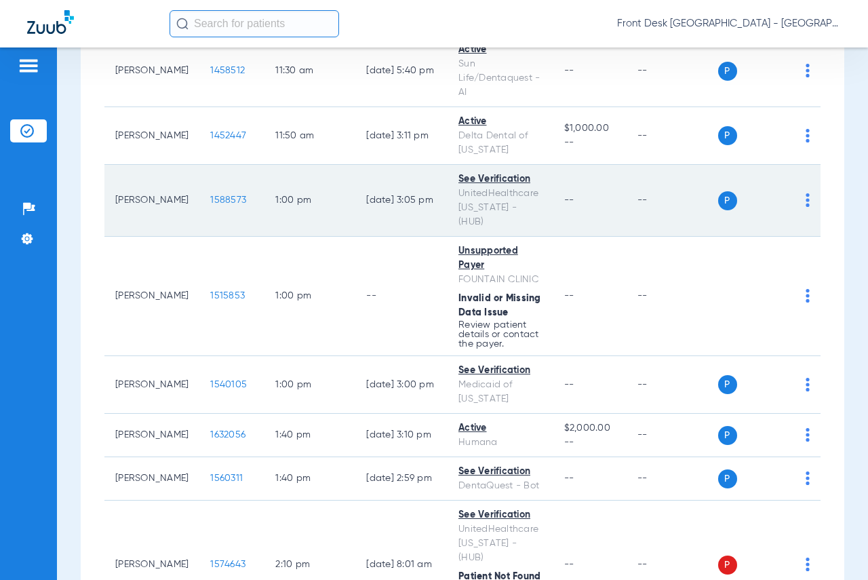
click at [210, 195] on span "1588573" at bounding box center [228, 199] width 36 height 9
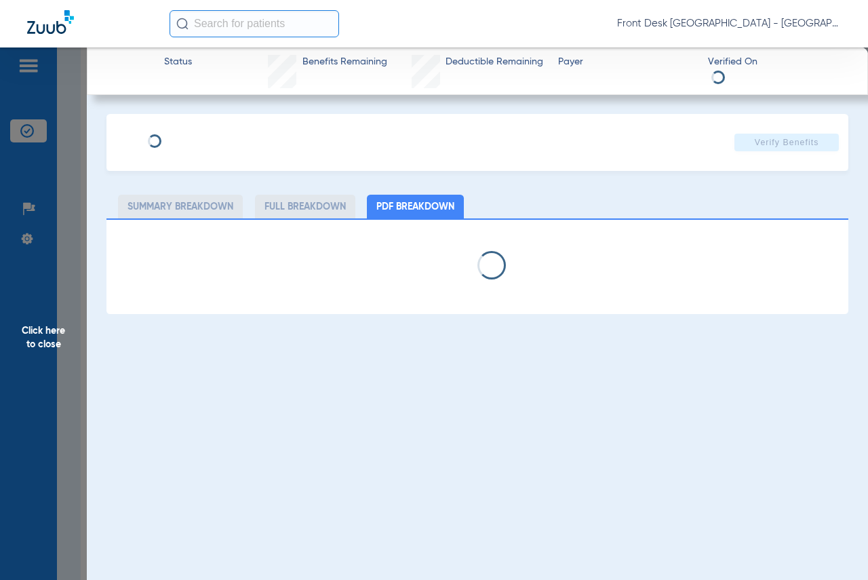
select select "page-width"
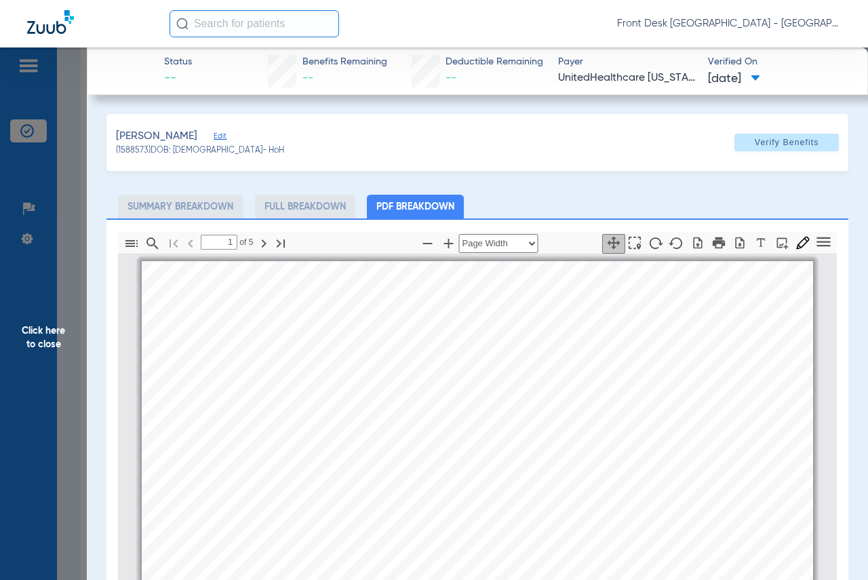
scroll to position [7, 0]
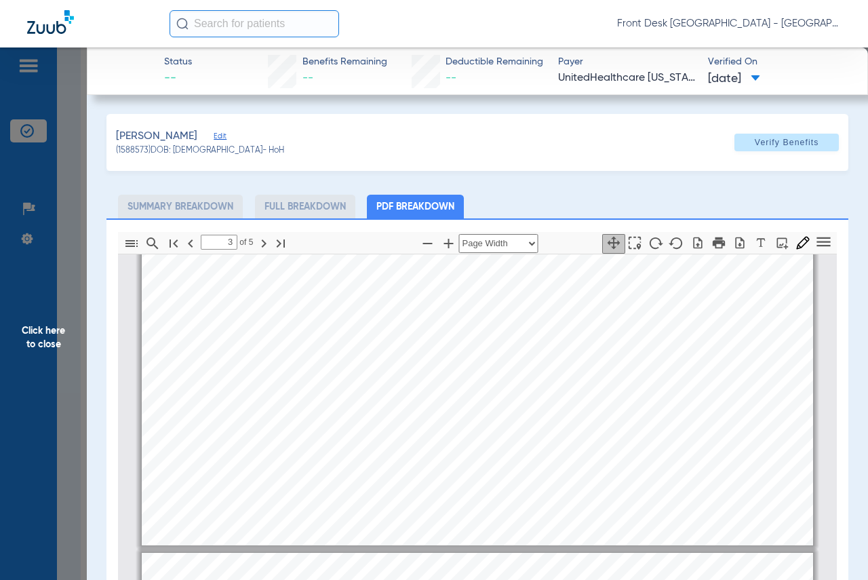
type input "4"
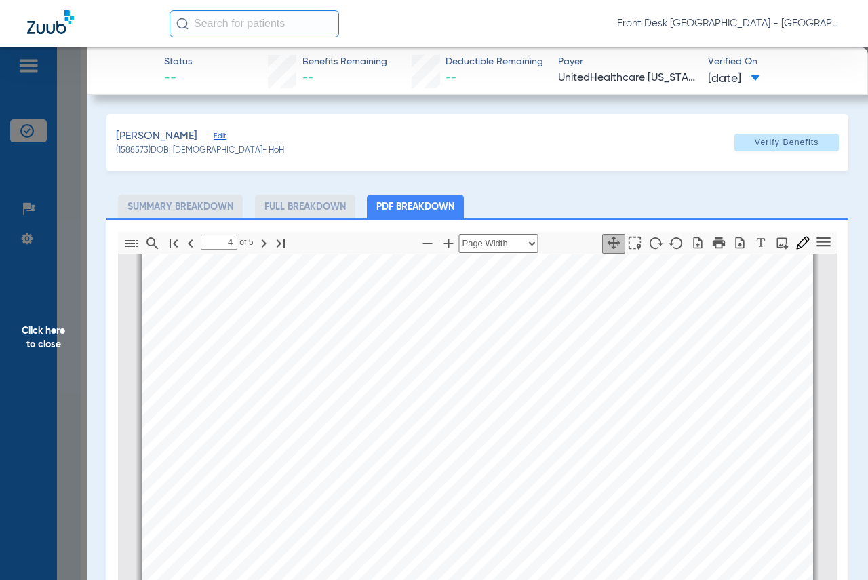
scroll to position [2924, 0]
drag, startPoint x: 45, startPoint y: 328, endPoint x: 109, endPoint y: 322, distance: 63.4
click at [45, 328] on span "Click here to close" at bounding box center [43, 337] width 87 height 580
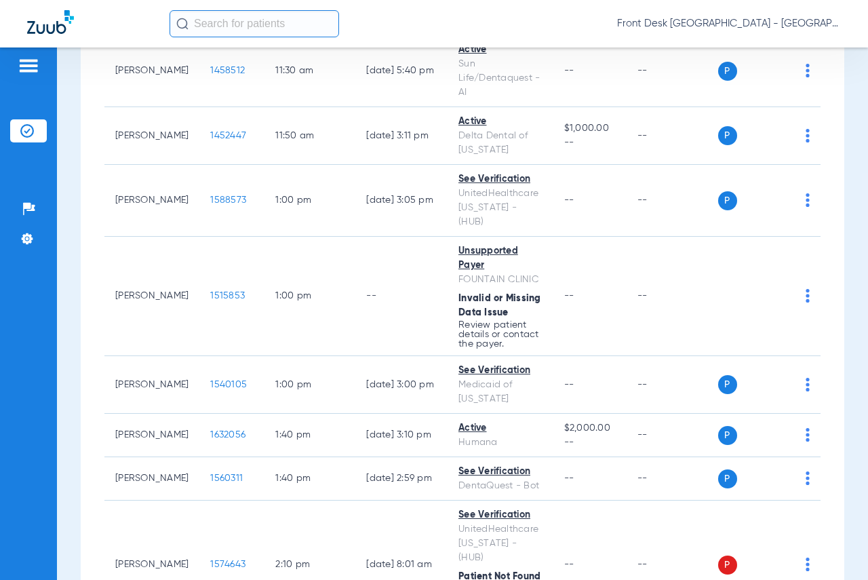
click at [840, 95] on div "Schedule Insurance Verification History Last Appt. Sync Time: [DATE] - 10:27 AM…" at bounding box center [462, 313] width 811 height 532
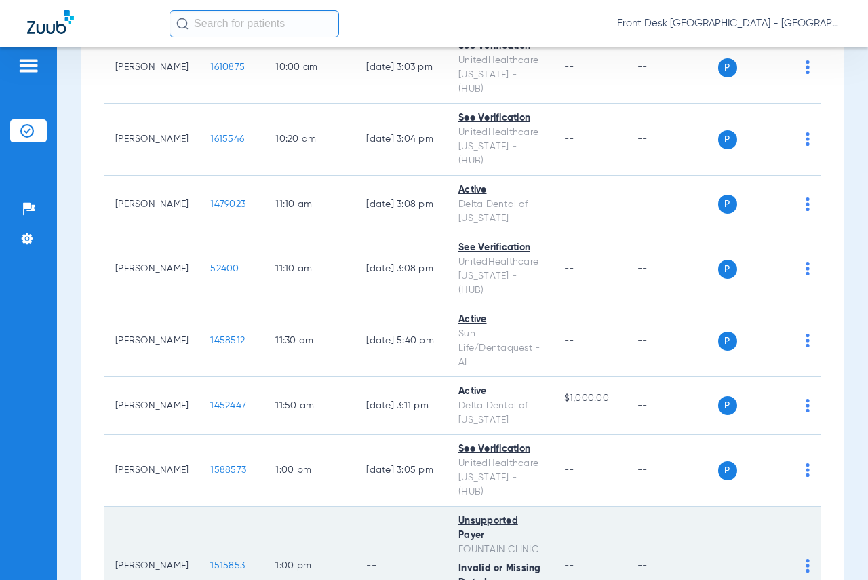
scroll to position [645, 0]
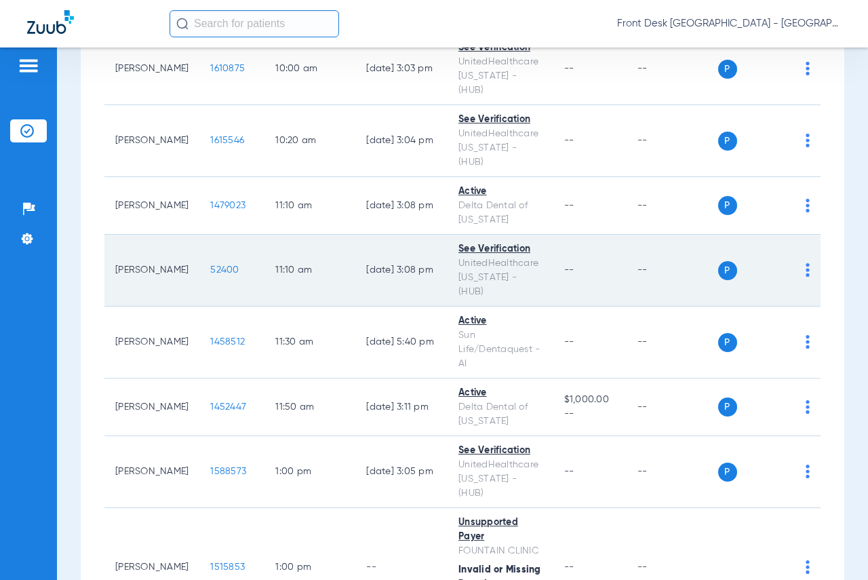
click at [210, 265] on span "52400" at bounding box center [224, 269] width 28 height 9
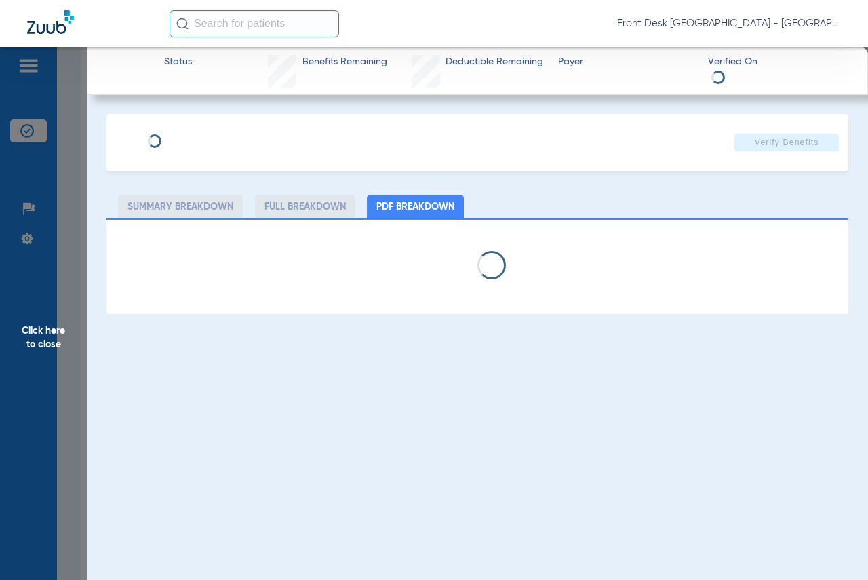
select select "page-width"
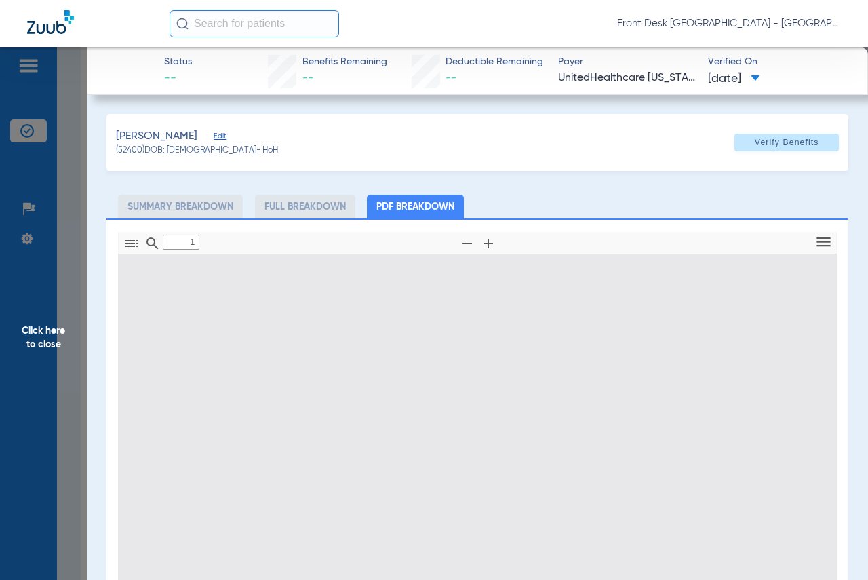
scroll to position [7, 0]
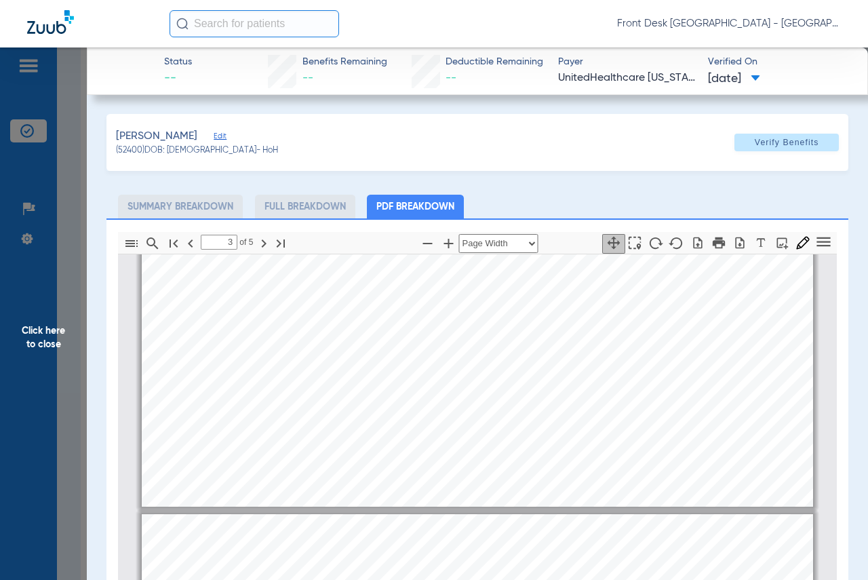
type input "4"
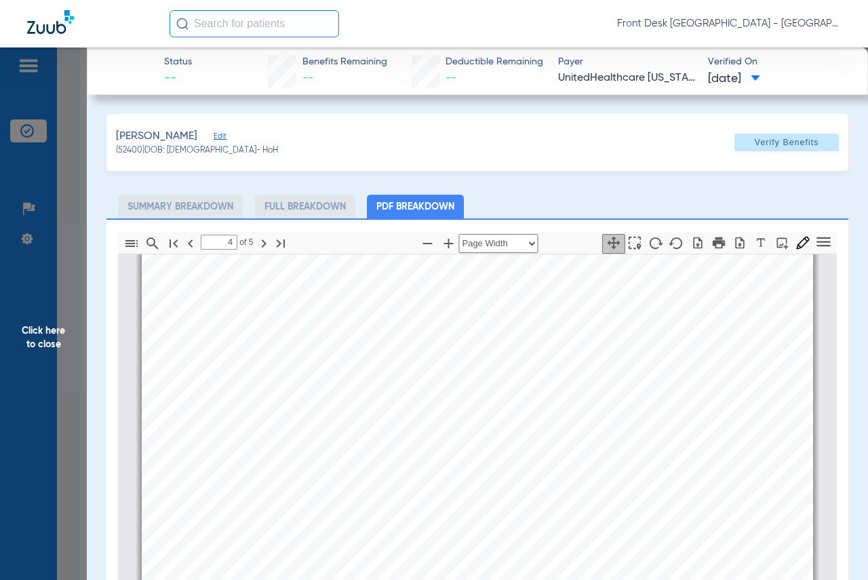
scroll to position [2991, 0]
click at [39, 328] on span "Click here to close" at bounding box center [43, 337] width 87 height 580
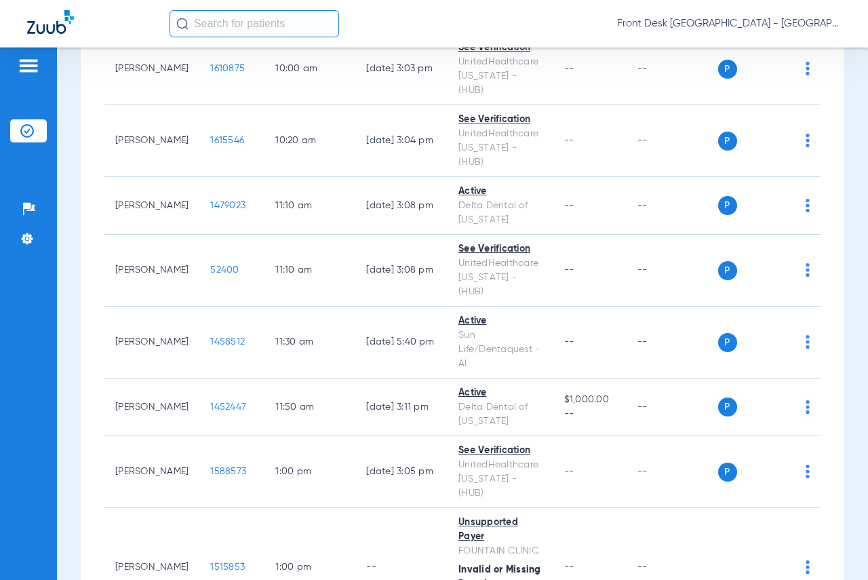
click at [838, 168] on div "Schedule Insurance Verification History Last Appt. Sync Time: [DATE] - 10:27 AM…" at bounding box center [462, 313] width 811 height 532
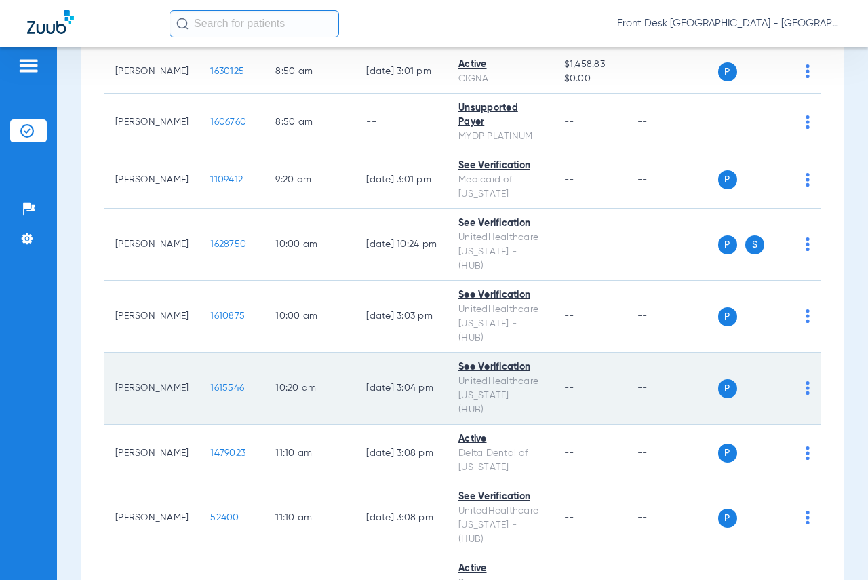
scroll to position [374, 0]
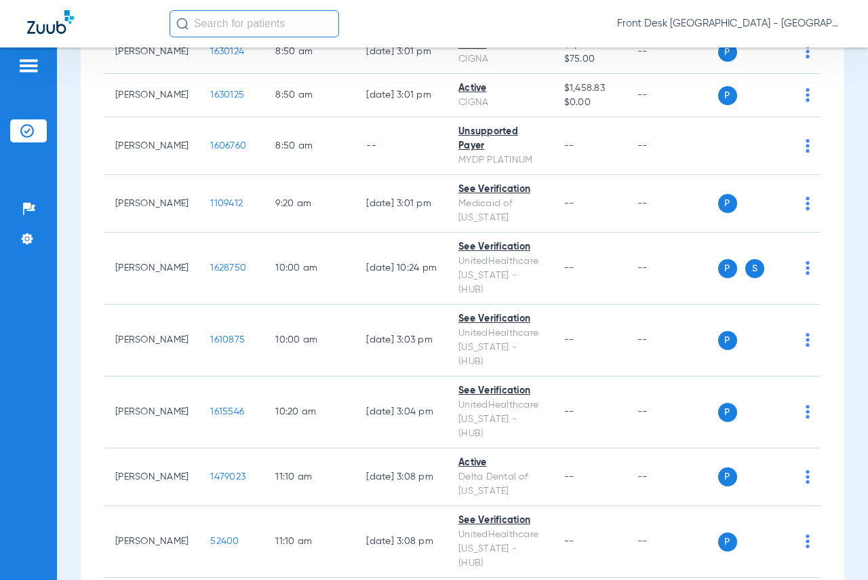
click at [848, 164] on div "Schedule Insurance Verification History Last Appt. Sync Time: [DATE] - 10:27 AM…" at bounding box center [462, 313] width 811 height 532
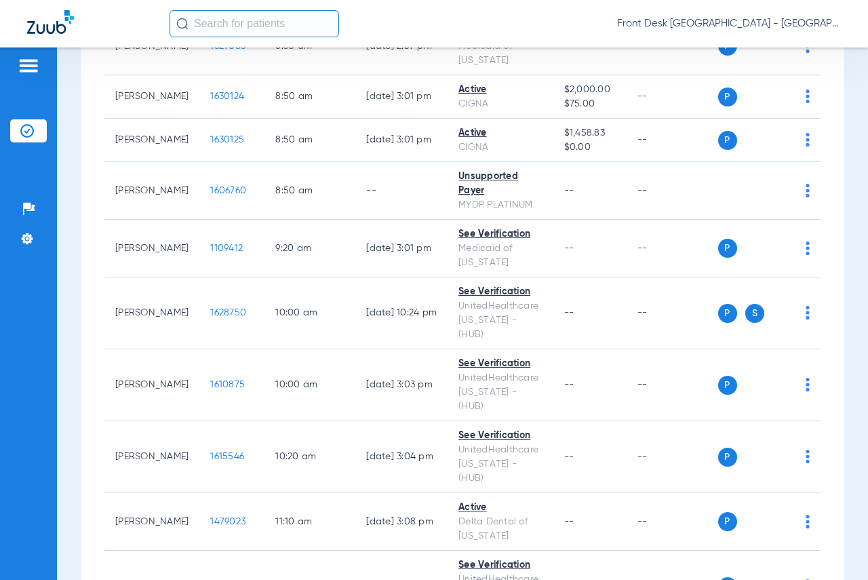
scroll to position [238, 0]
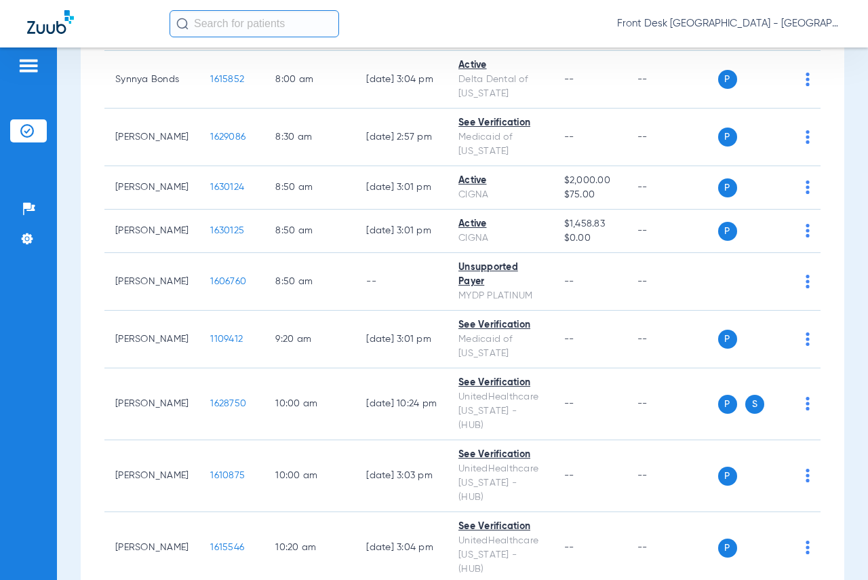
click at [849, 162] on div "Schedule Insurance Verification History Last Appt. Sync Time: [DATE] - 10:27 AM…" at bounding box center [462, 313] width 811 height 532
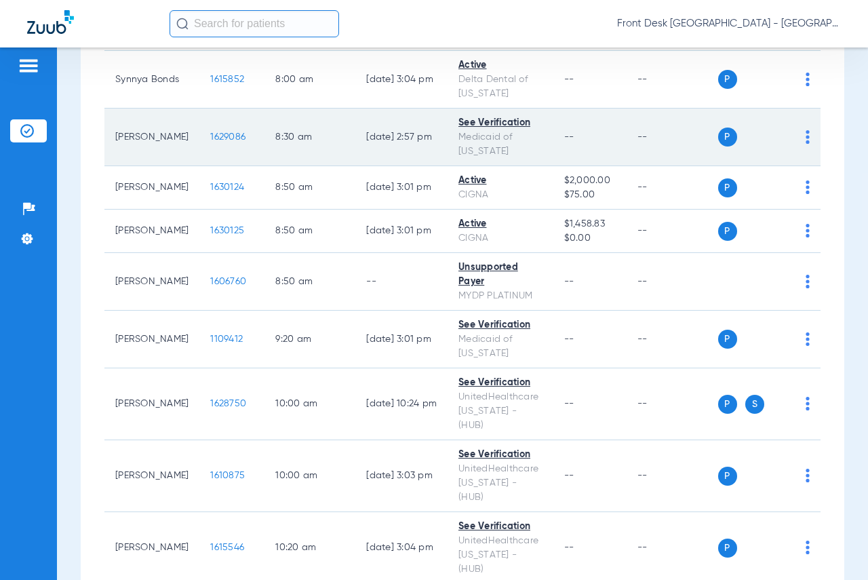
scroll to position [102, 0]
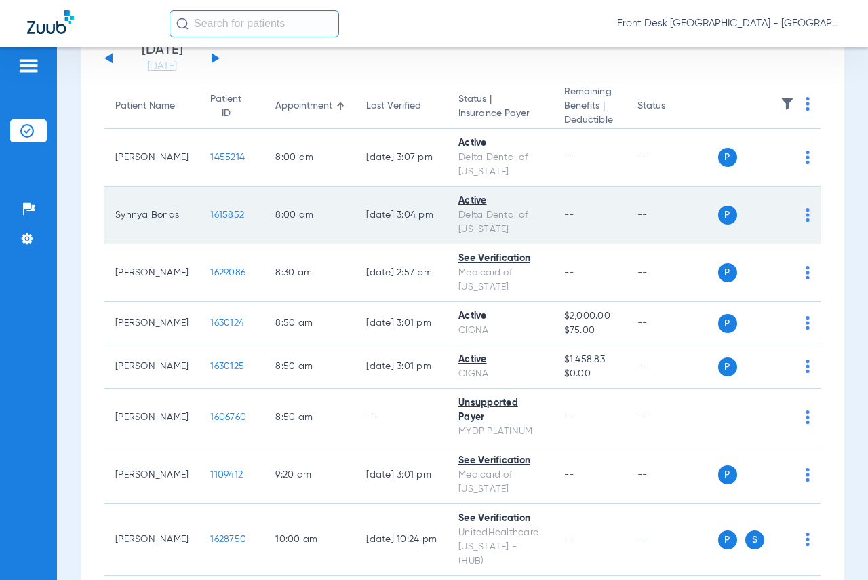
click at [210, 216] on span "1615852" at bounding box center [227, 214] width 34 height 9
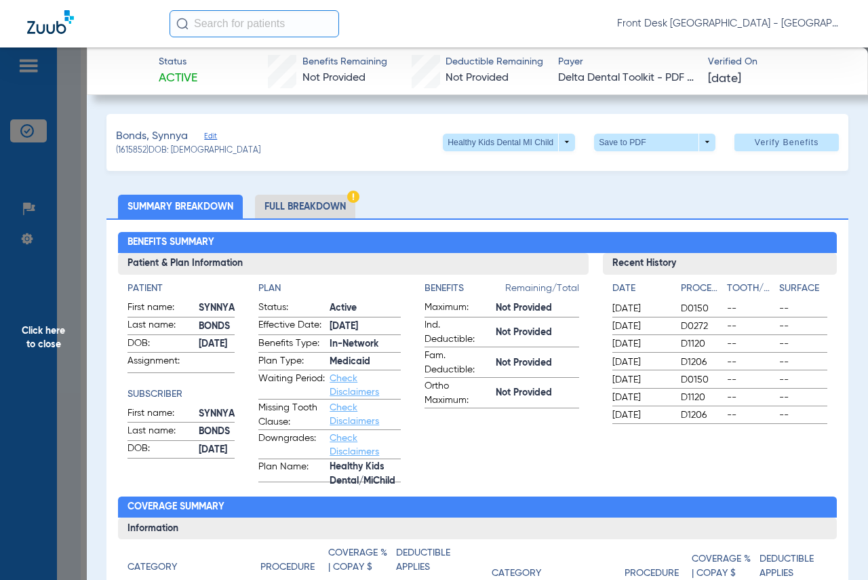
click at [791, 201] on ul "Summary Breakdown Full Breakdown" at bounding box center [477, 207] width 742 height 24
click at [49, 328] on span "Click here to close" at bounding box center [43, 337] width 87 height 580
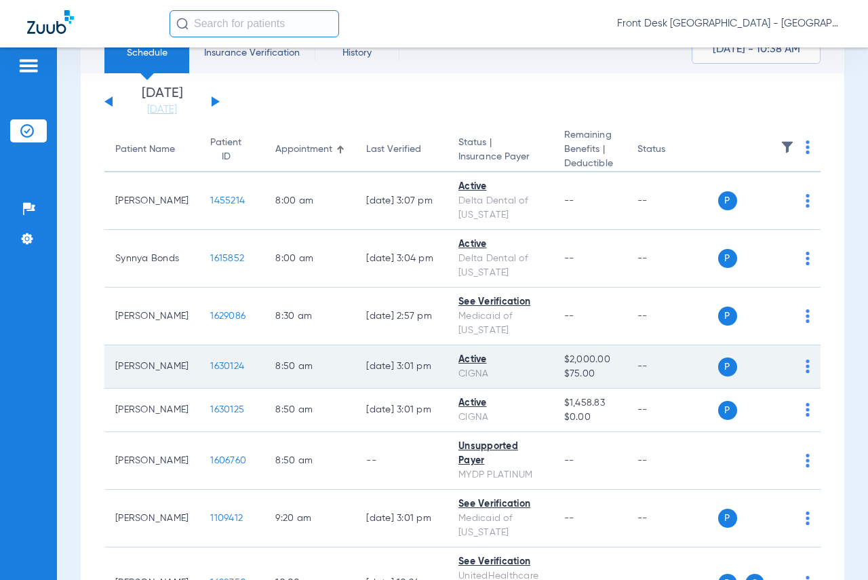
scroll to position [35, 0]
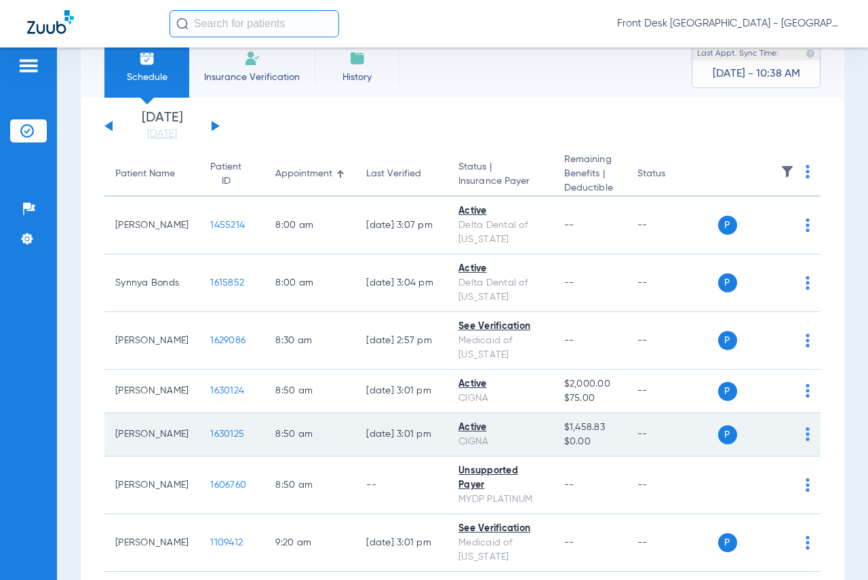
click at [210, 433] on span "1630125" at bounding box center [227, 433] width 34 height 9
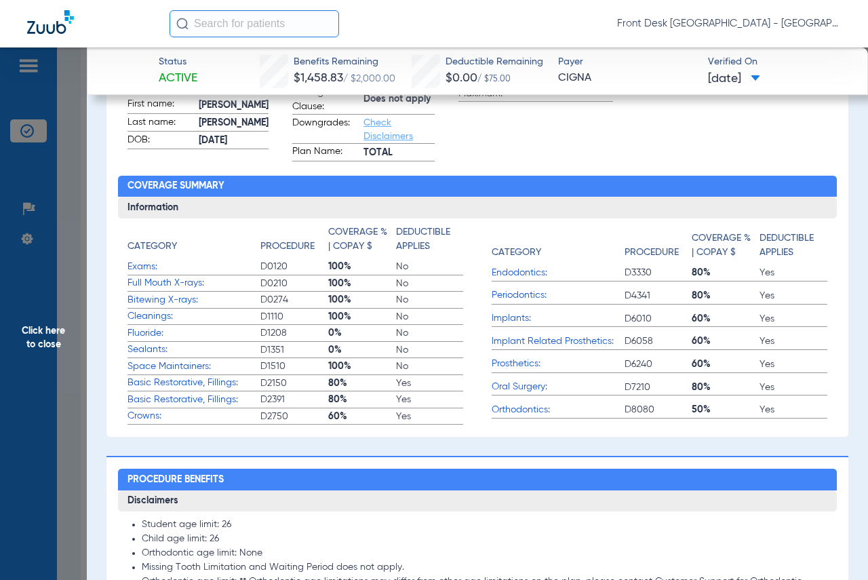
scroll to position [339, 0]
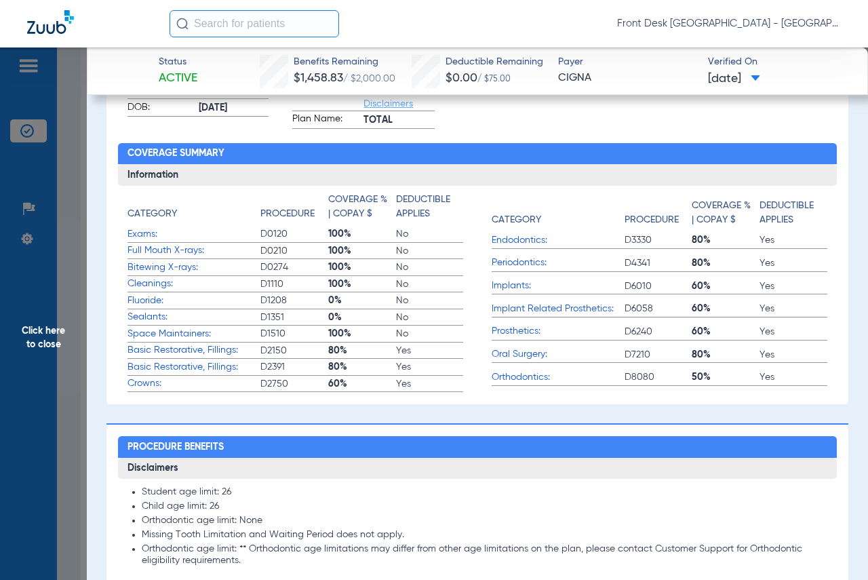
click at [742, 114] on div "Recent History Date Procedure Tooth/Quad Surface [DATE] D0120 -- -- [DATE] D111…" at bounding box center [724, 21] width 225 height 215
click at [39, 332] on span "Click here to close" at bounding box center [43, 337] width 87 height 580
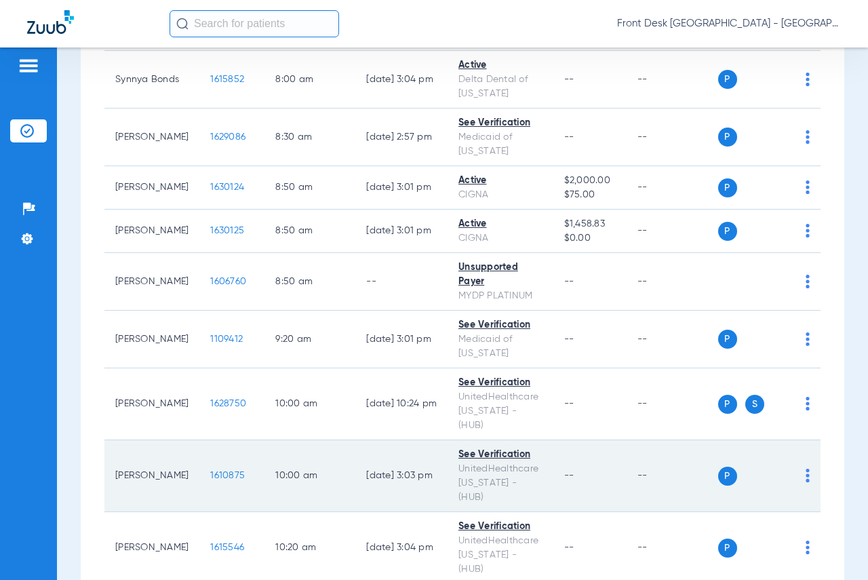
scroll to position [306, 0]
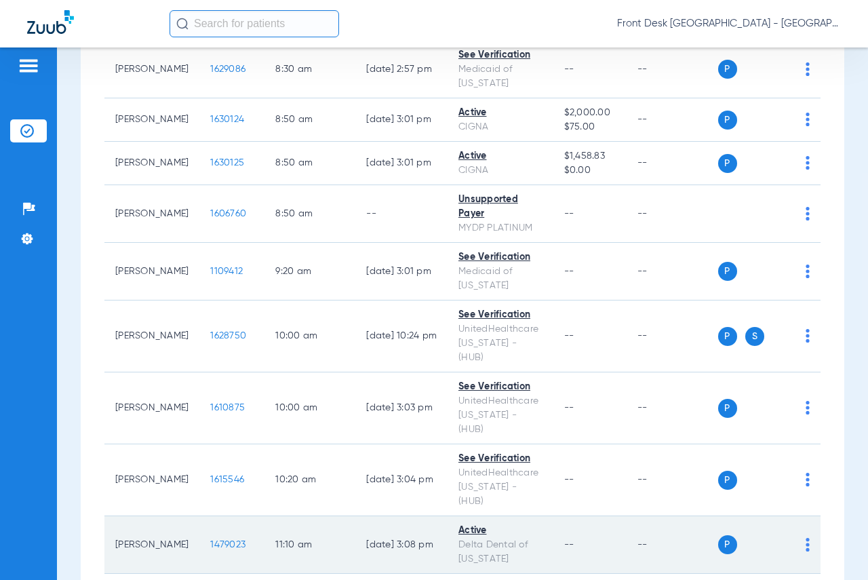
click at [210, 540] on span "1479023" at bounding box center [227, 544] width 35 height 9
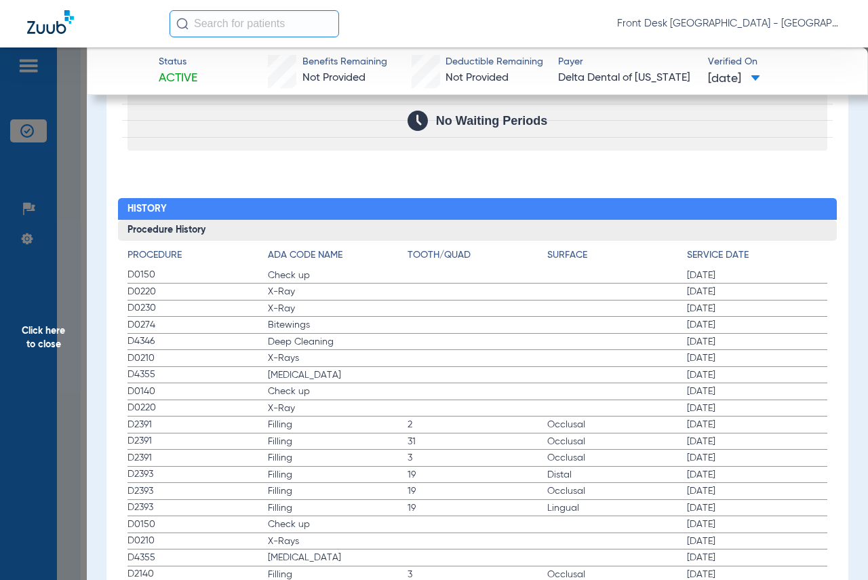
scroll to position [1492, 0]
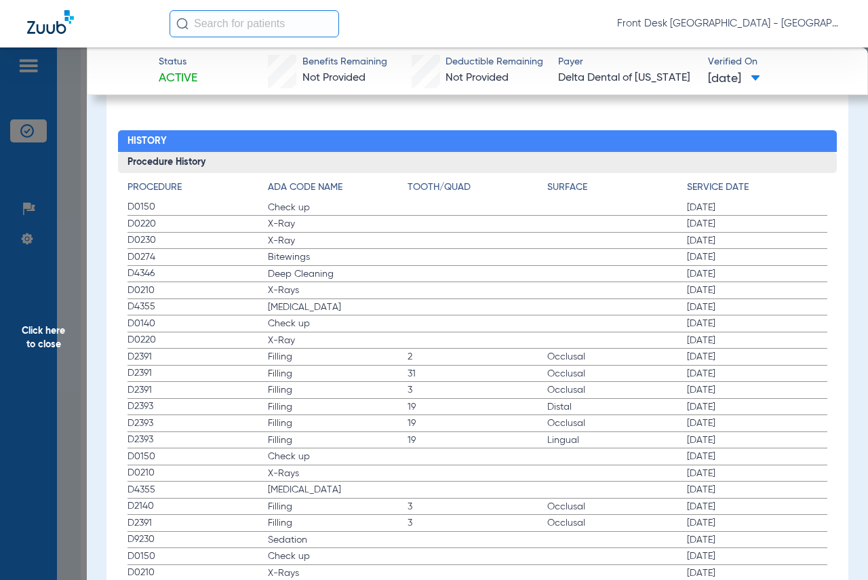
click at [39, 328] on span "Click here to close" at bounding box center [43, 337] width 87 height 580
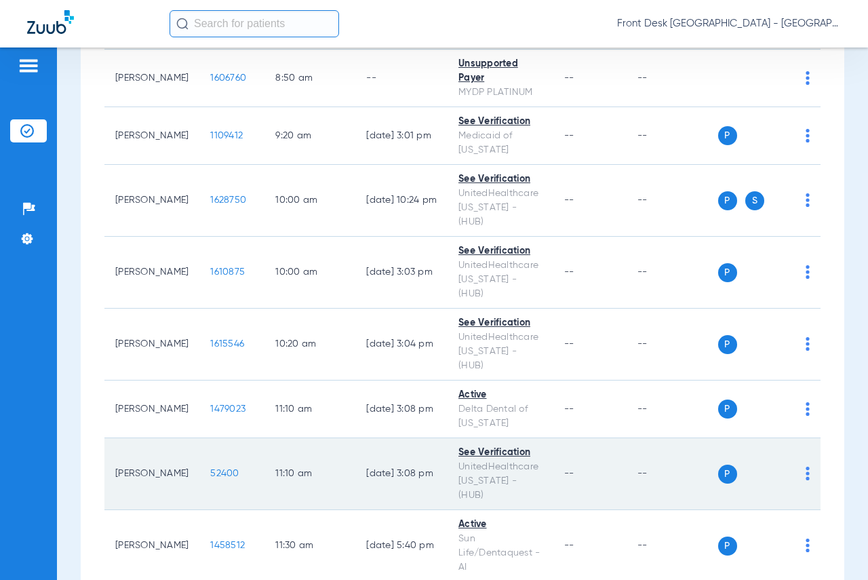
scroll to position [509, 0]
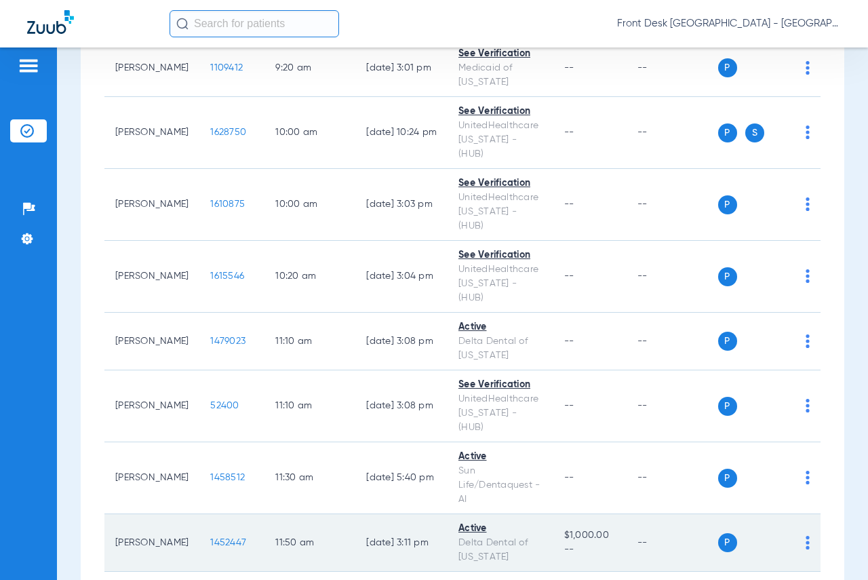
click at [210, 538] on span "1452447" at bounding box center [228, 542] width 36 height 9
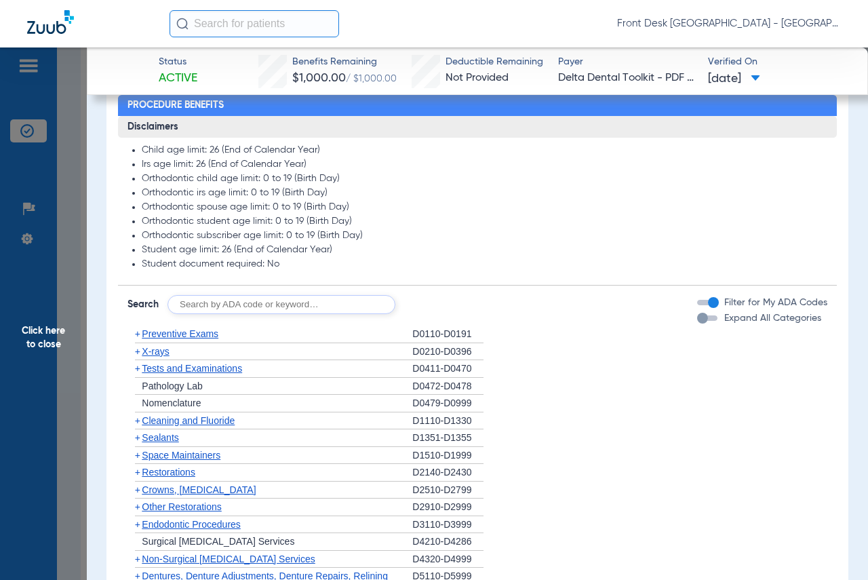
scroll to position [746, 0]
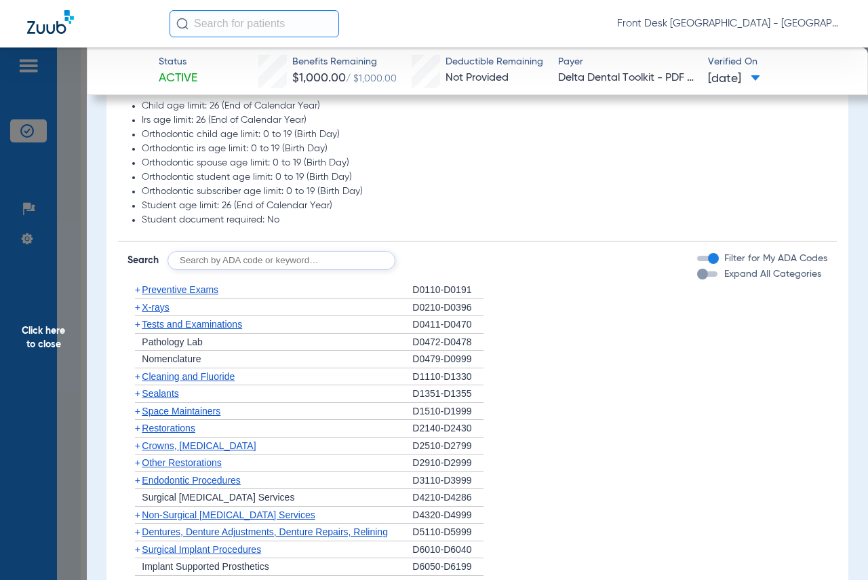
click at [50, 328] on span "Click here to close" at bounding box center [43, 337] width 87 height 580
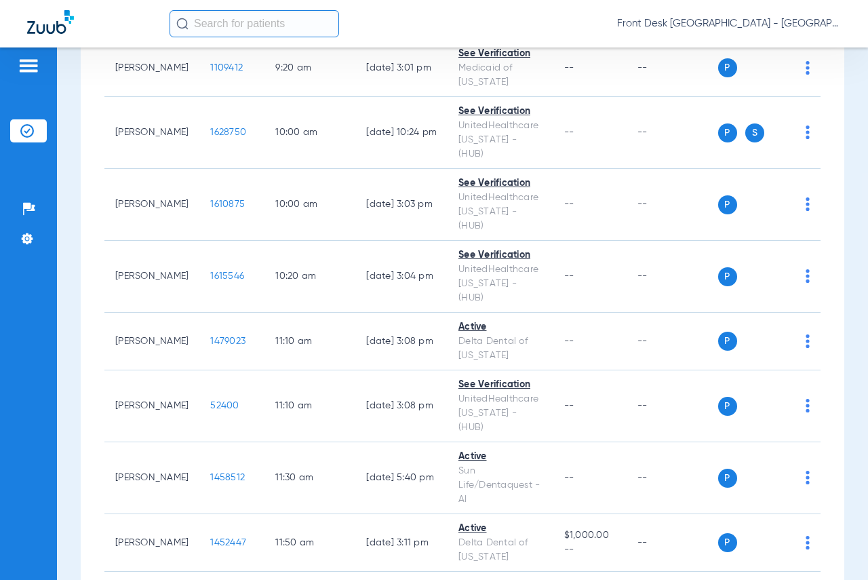
click at [846, 117] on div "Schedule Insurance Verification History Last Appt. Sync Time: [DATE] - 10:43 AM…" at bounding box center [462, 313] width 811 height 532
click at [228, 29] on input "text" at bounding box center [255, 23] width 170 height 27
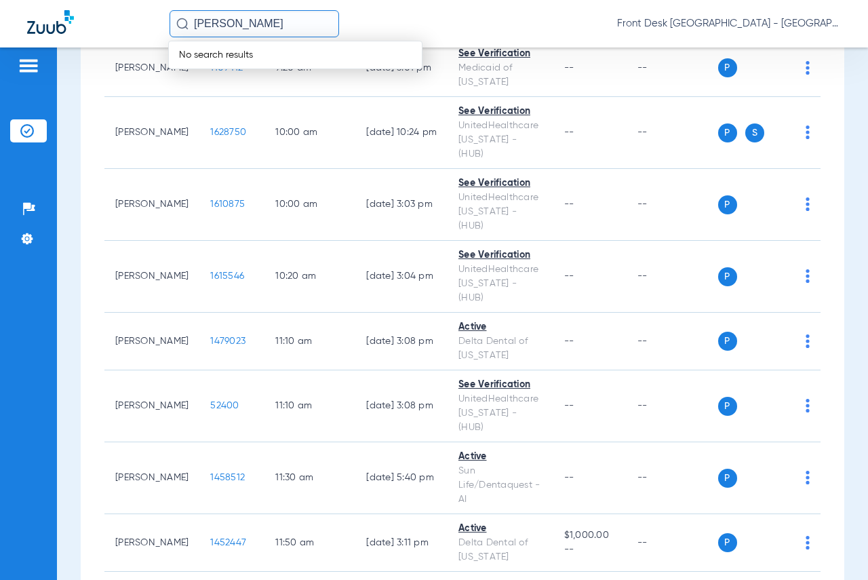
drag, startPoint x: 311, startPoint y: 25, endPoint x: 189, endPoint y: 32, distance: 123.0
click at [190, 32] on input "[PERSON_NAME]" at bounding box center [255, 23] width 170 height 27
click at [222, 68] on span "[PERSON_NAME]" at bounding box center [217, 72] width 76 height 10
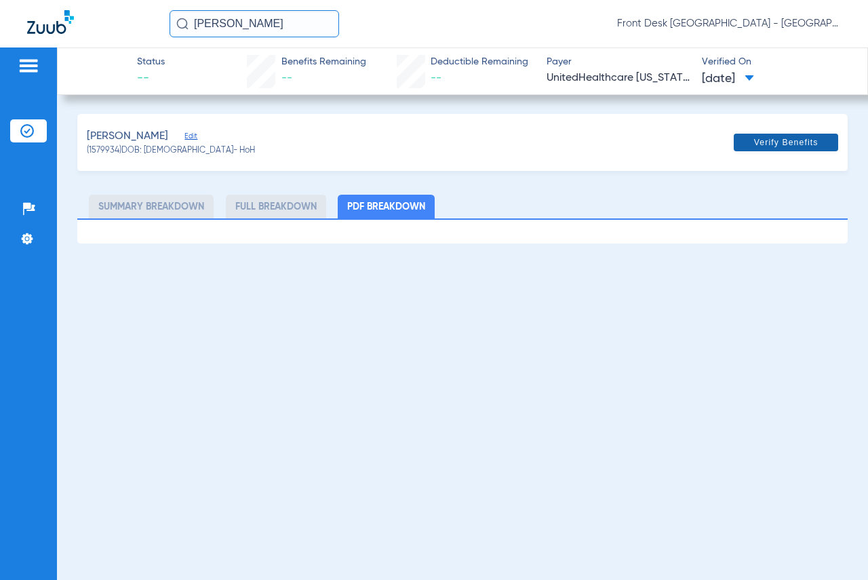
click at [752, 140] on span at bounding box center [786, 142] width 104 height 33
click at [404, 312] on div "Status -- Benefits Remaining -- Deductible Remaining -- Payer UnitedHealthcare …" at bounding box center [462, 313] width 811 height 532
click at [27, 71] on img at bounding box center [29, 66] width 22 height 16
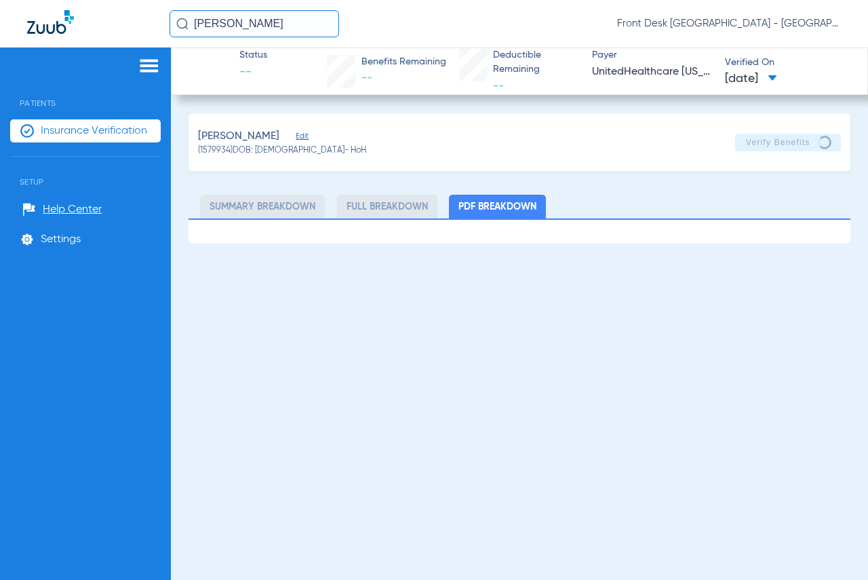
click at [77, 125] on span "Insurance Verification" at bounding box center [94, 131] width 106 height 14
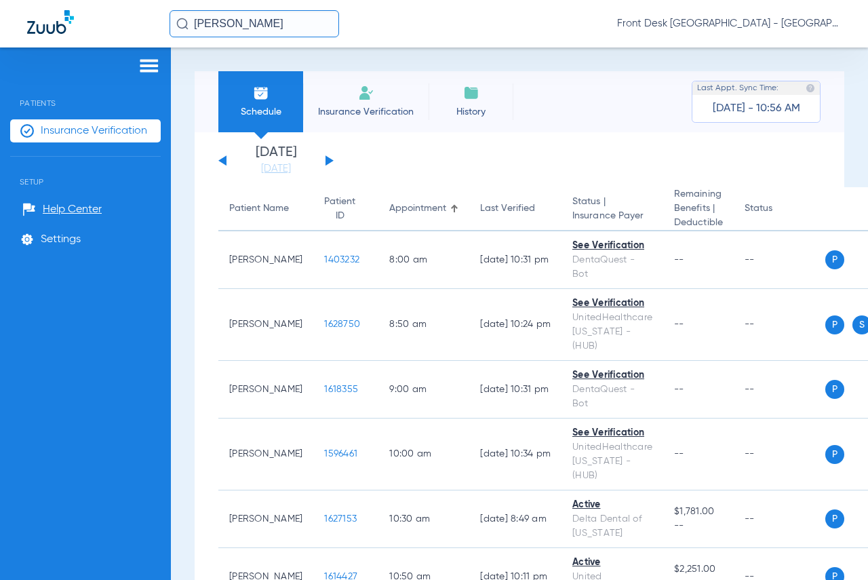
drag, startPoint x: 281, startPoint y: 24, endPoint x: 192, endPoint y: 24, distance: 88.9
click at [192, 24] on input "[PERSON_NAME]" at bounding box center [255, 23] width 170 height 27
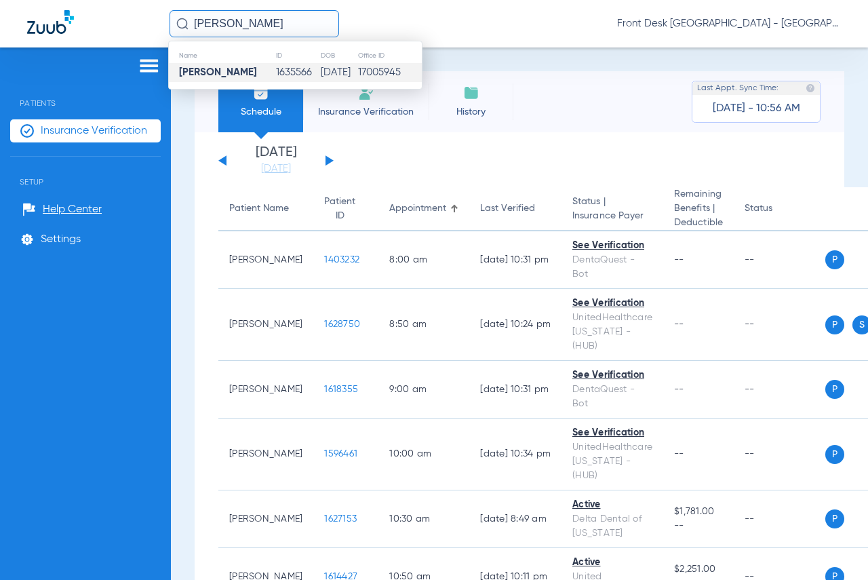
type input "[PERSON_NAME]"
click at [212, 75] on strong "[PERSON_NAME]" at bounding box center [218, 72] width 78 height 10
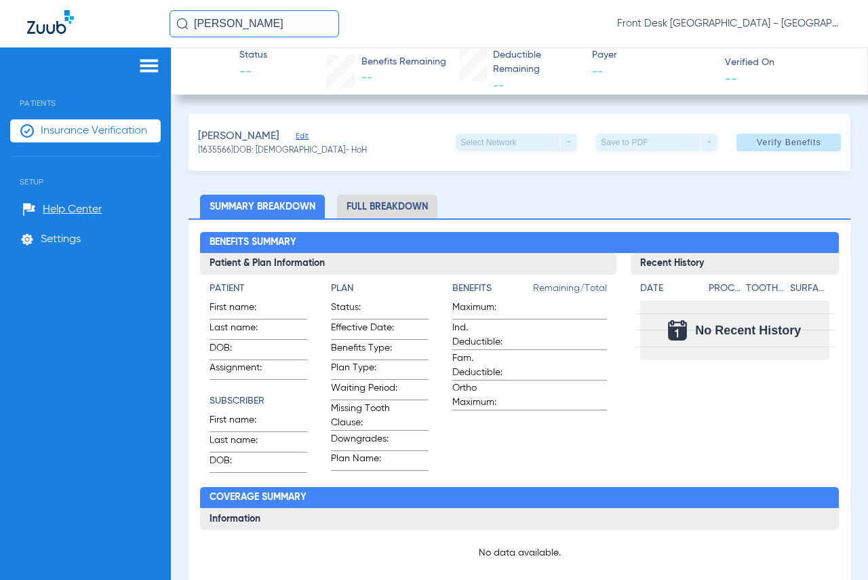
click at [140, 66] on img at bounding box center [149, 66] width 22 height 16
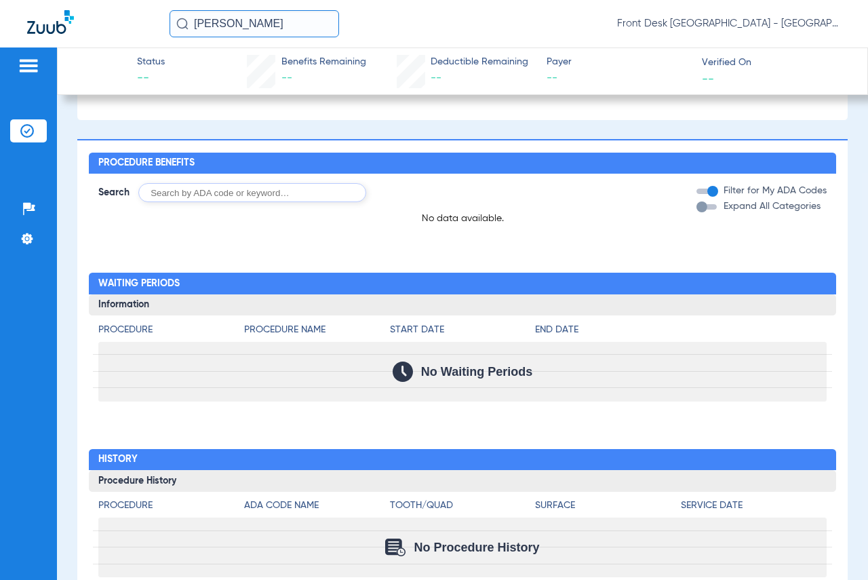
scroll to position [301, 0]
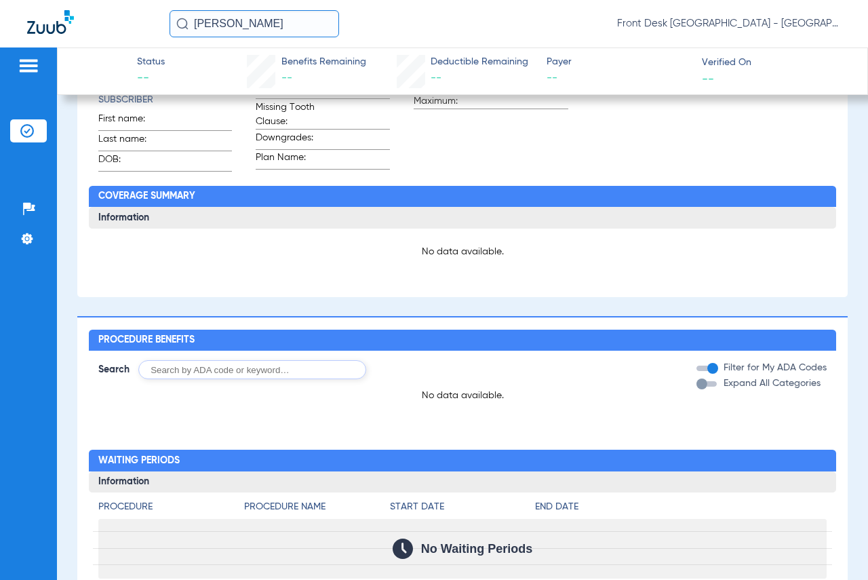
click at [37, 66] on img at bounding box center [29, 66] width 22 height 16
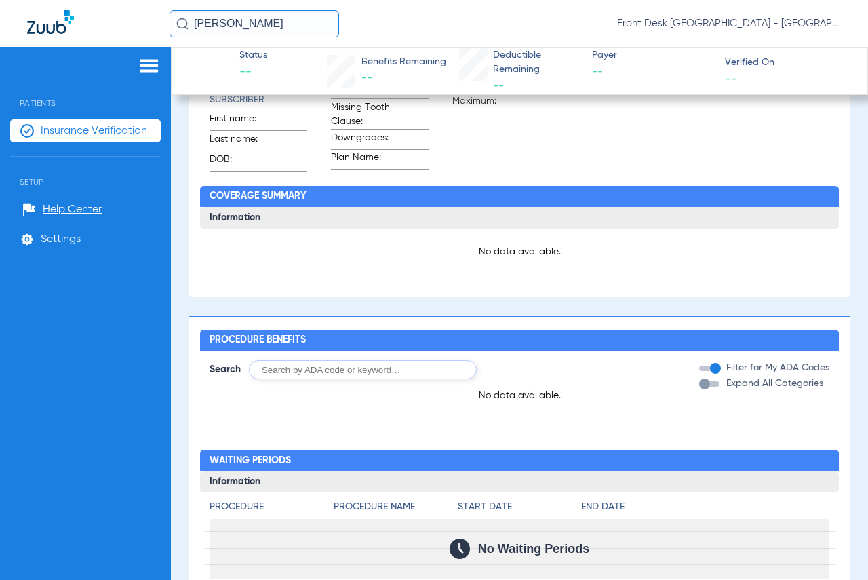
click at [151, 58] on img at bounding box center [149, 66] width 22 height 16
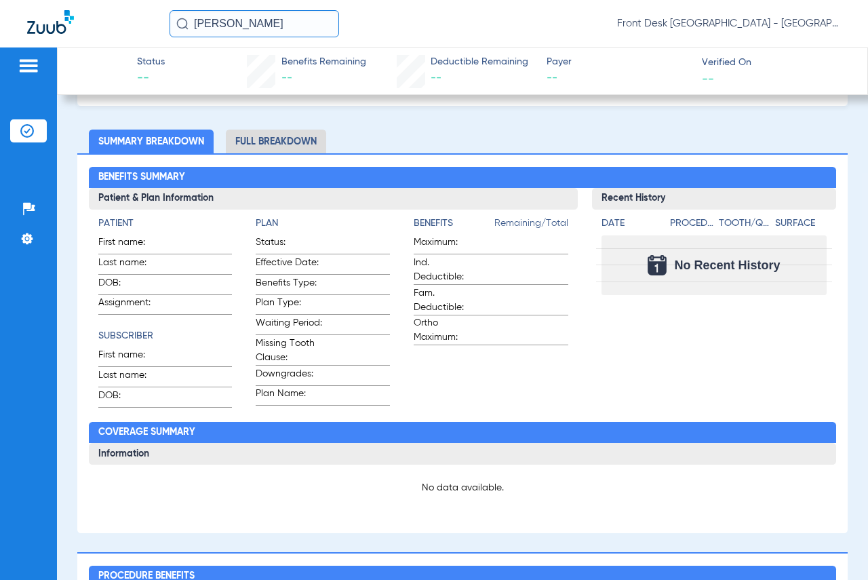
scroll to position [30, 0]
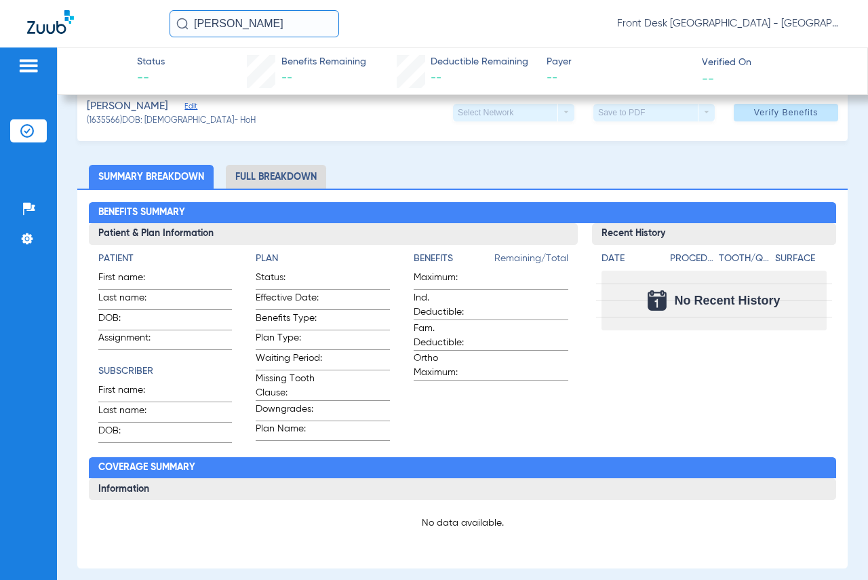
click at [28, 47] on div "Patients Insurance Verification Setup Help Center Settings" at bounding box center [28, 337] width 57 height 580
click at [26, 60] on img at bounding box center [29, 66] width 22 height 16
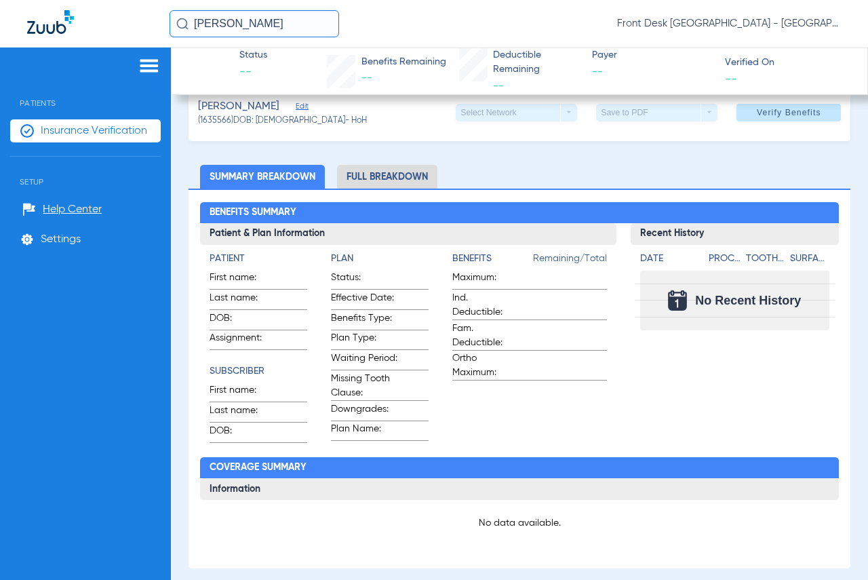
click at [71, 130] on span "Insurance Verification" at bounding box center [94, 131] width 106 height 14
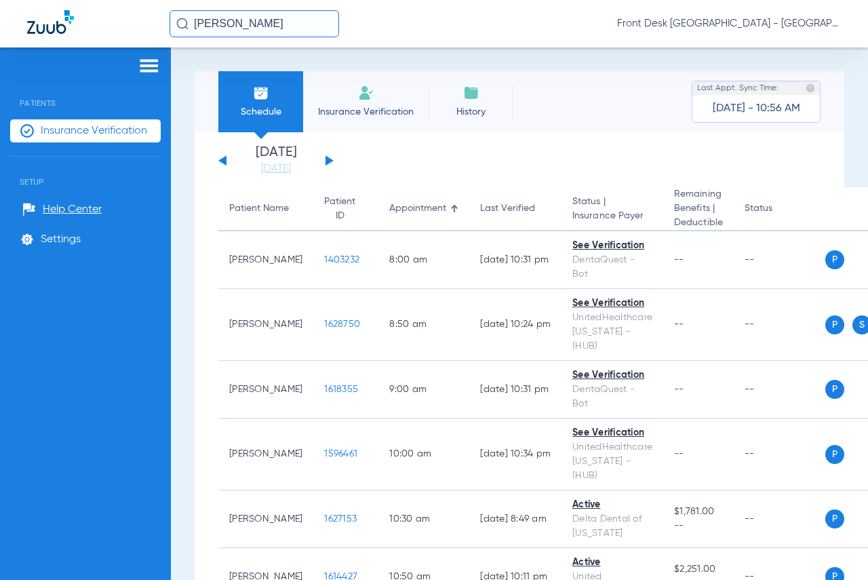
click at [151, 66] on img at bounding box center [149, 66] width 22 height 16
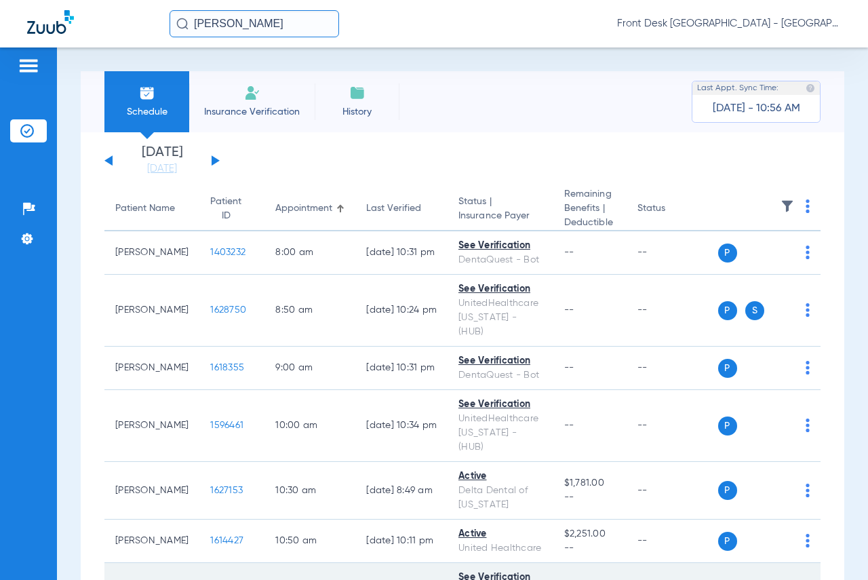
scroll to position [68, 0]
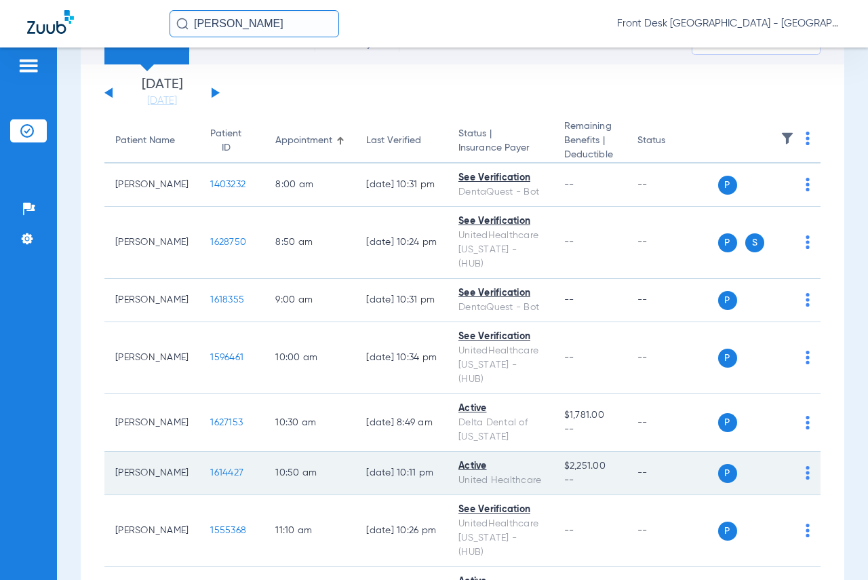
click at [210, 468] on span "1614427" at bounding box center [226, 472] width 33 height 9
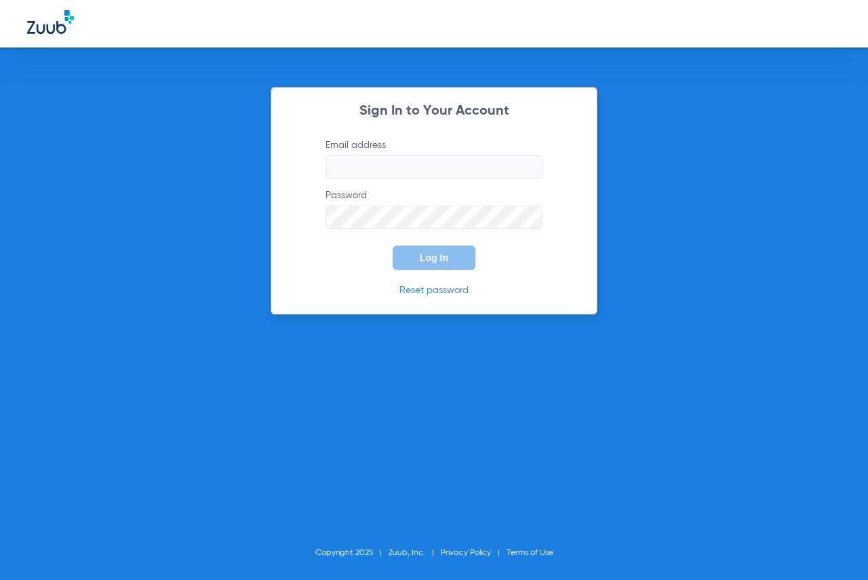
type input "[EMAIL_ADDRESS][DOMAIN_NAME]"
click at [419, 269] on button "Log In" at bounding box center [434, 258] width 83 height 24
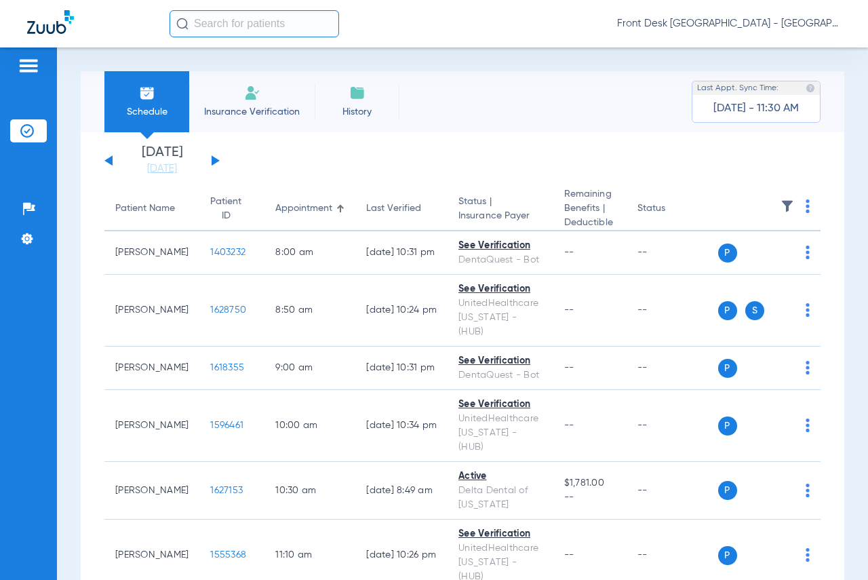
click at [203, 21] on input "text" at bounding box center [255, 23] width 170 height 27
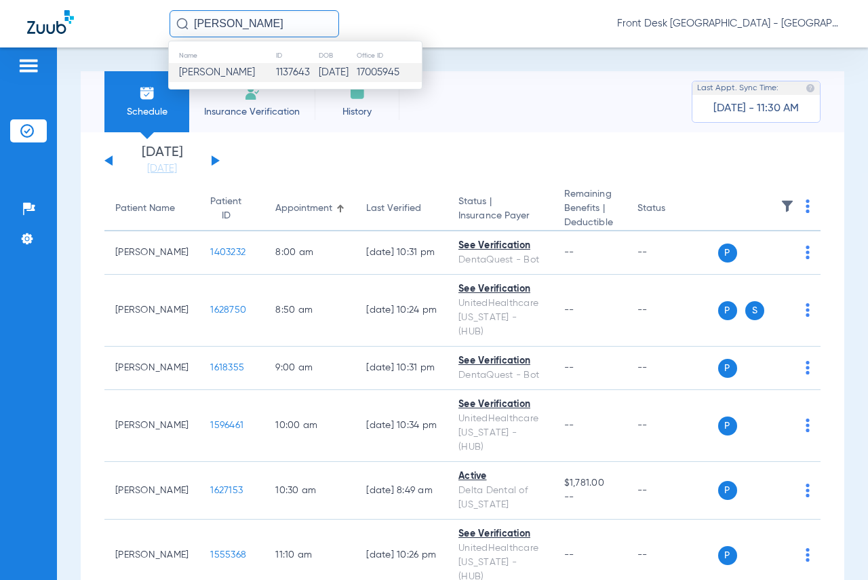
type input "[PERSON_NAME]"
click at [214, 72] on span "[PERSON_NAME]" at bounding box center [217, 72] width 76 height 10
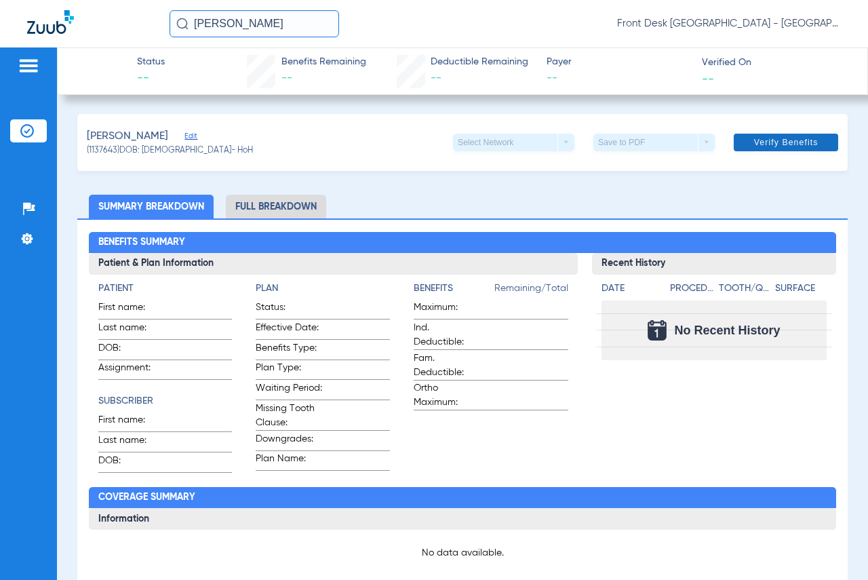
click at [766, 148] on span "Verify Benefits" at bounding box center [786, 142] width 64 height 11
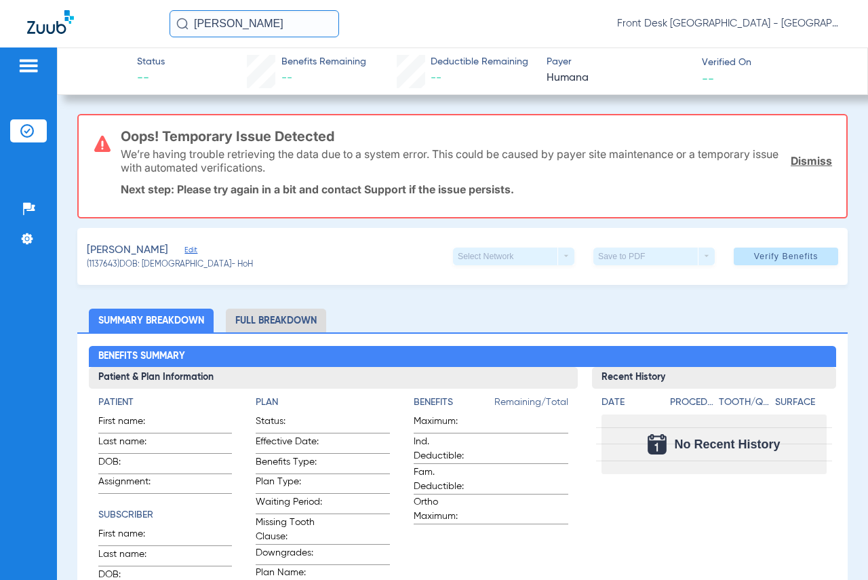
click at [32, 62] on img at bounding box center [29, 66] width 22 height 16
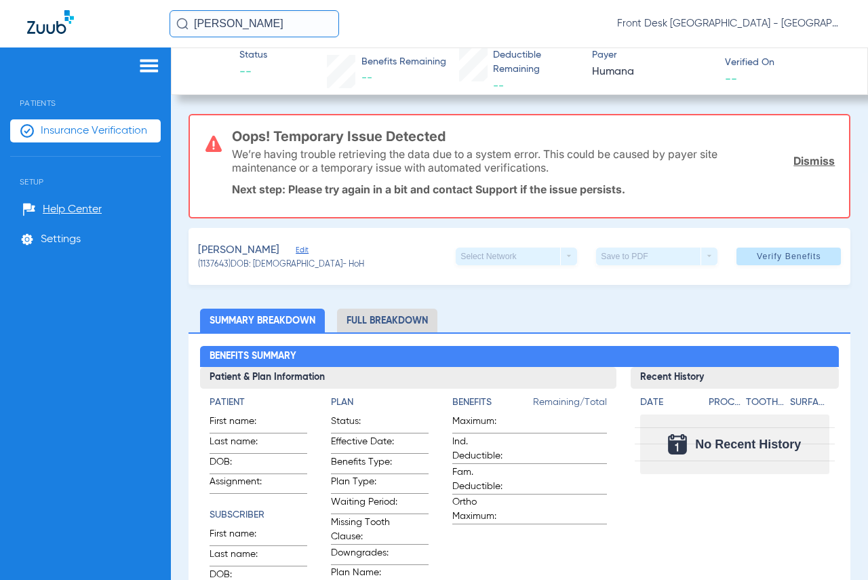
click at [144, 59] on img at bounding box center [149, 66] width 22 height 16
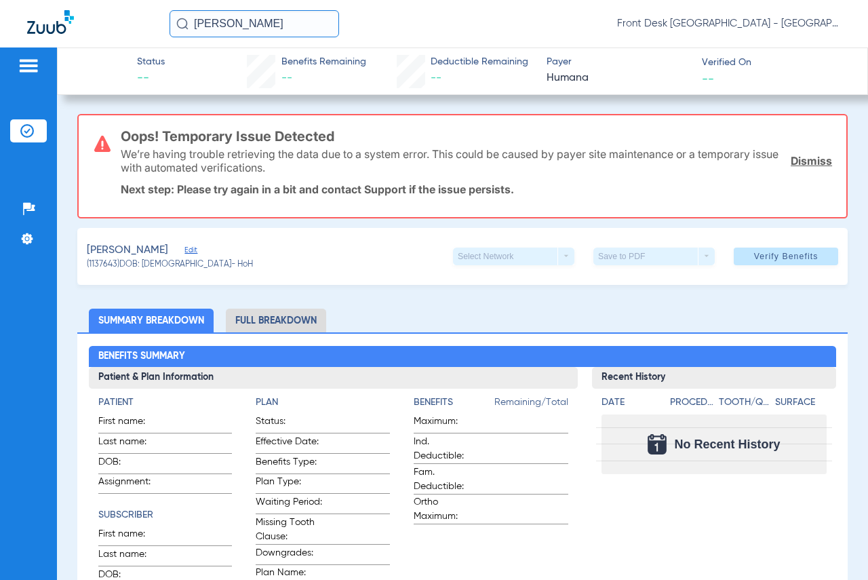
click at [33, 63] on img at bounding box center [29, 66] width 22 height 16
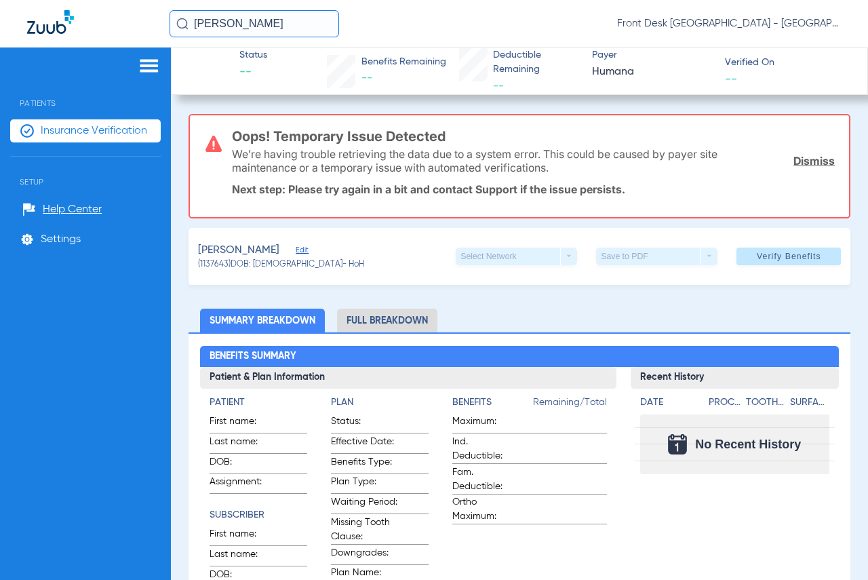
click at [96, 132] on span "Insurance Verification" at bounding box center [94, 131] width 106 height 14
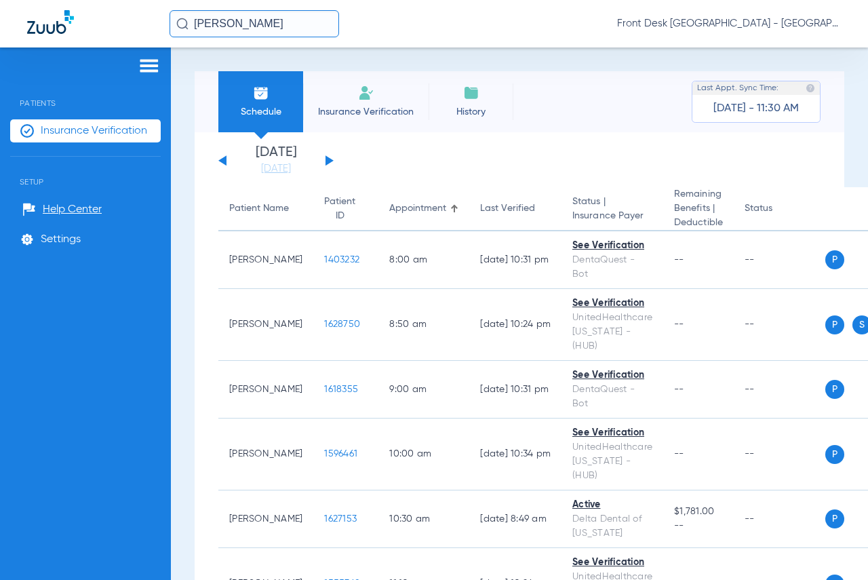
drag, startPoint x: 153, startPoint y: 65, endPoint x: 174, endPoint y: 66, distance: 21.7
click at [153, 65] on img at bounding box center [149, 66] width 22 height 16
